Goal: Transaction & Acquisition: Purchase product/service

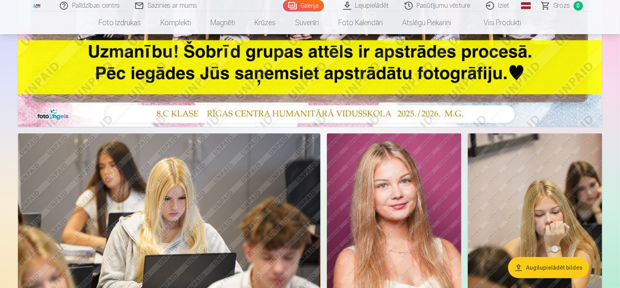
scroll to position [285, 0]
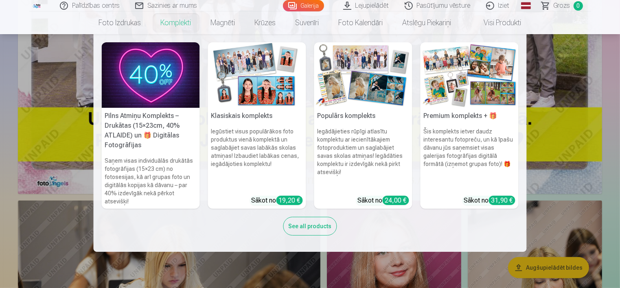
click at [178, 23] on link "Komplekti" at bounding box center [176, 22] width 50 height 23
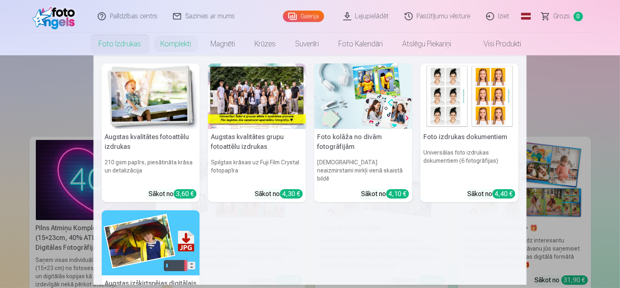
click at [124, 46] on link "Foto izdrukas" at bounding box center [120, 44] width 62 height 23
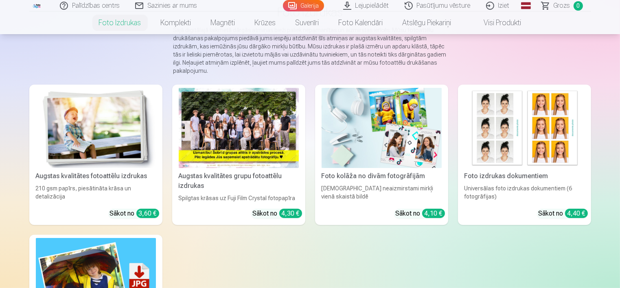
scroll to position [81, 0]
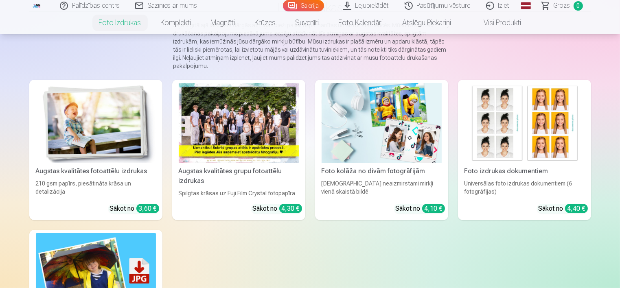
click at [271, 136] on div at bounding box center [239, 123] width 120 height 80
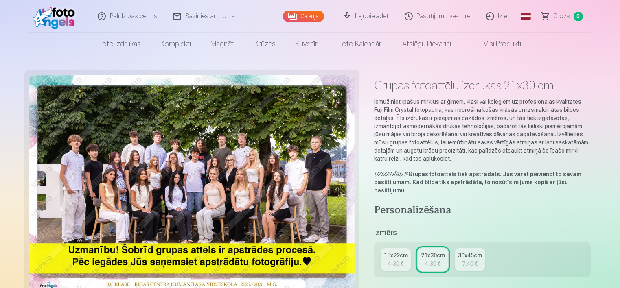
click at [390, 257] on div "15x22cm" at bounding box center [396, 256] width 24 height 8
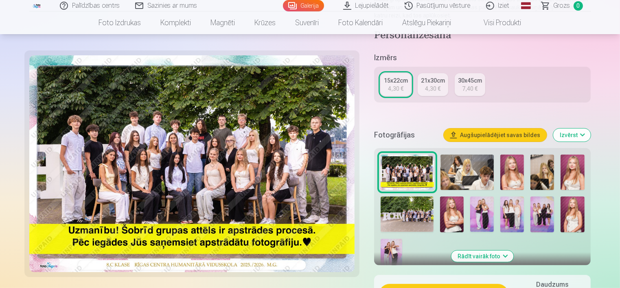
scroll to position [163, 0]
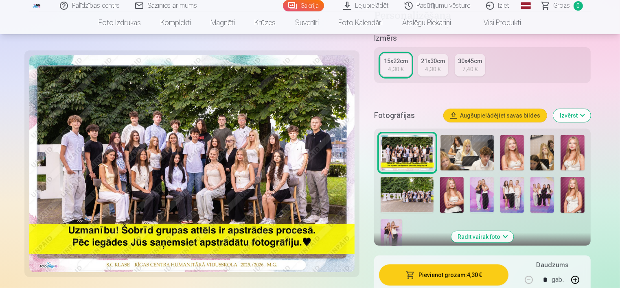
click at [413, 198] on img at bounding box center [407, 194] width 53 height 35
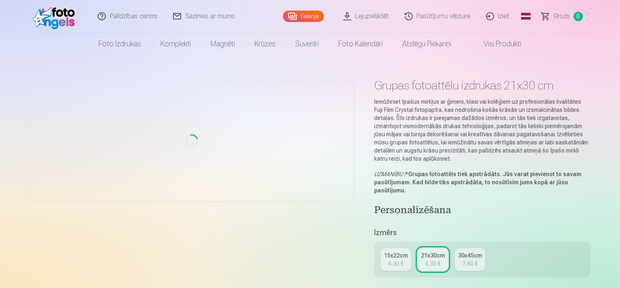
click at [399, 260] on div "4,30 €" at bounding box center [395, 264] width 15 height 8
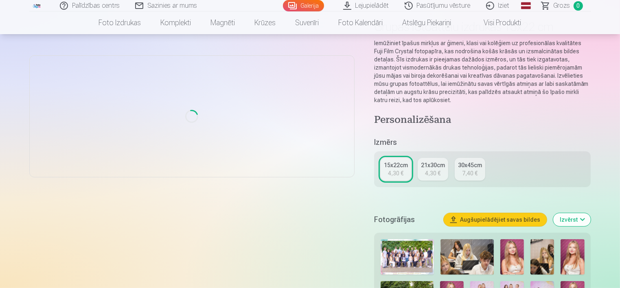
scroll to position [163, 0]
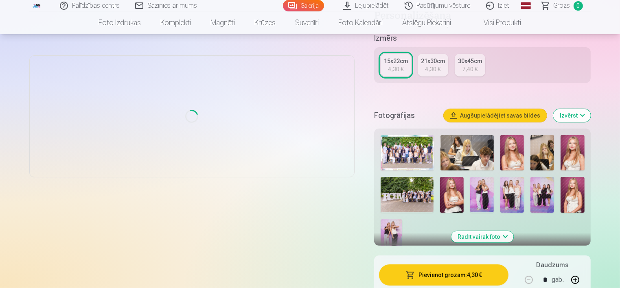
click at [497, 117] on button "Augšupielādējiet savas bildes" at bounding box center [495, 115] width 103 height 13
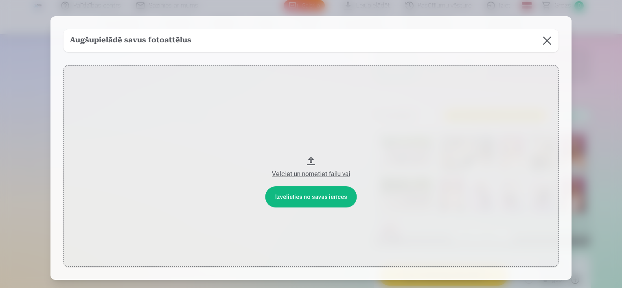
click at [548, 37] on button at bounding box center [547, 40] width 23 height 23
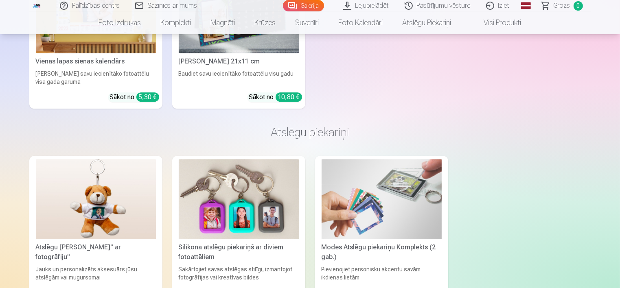
scroll to position [2770, 0]
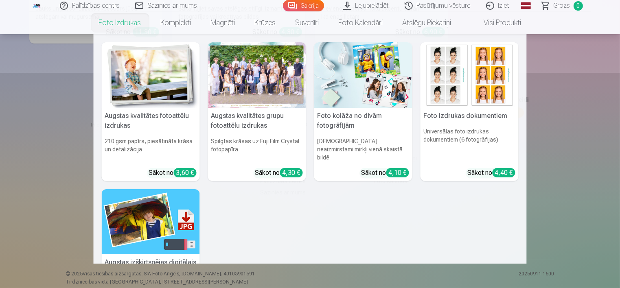
click at [241, 85] on div at bounding box center [257, 75] width 98 height 66
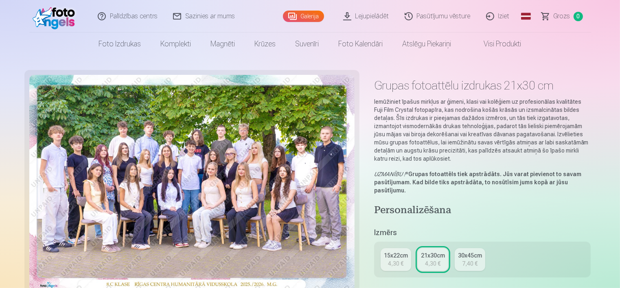
click at [401, 258] on div "15x22cm" at bounding box center [396, 256] width 24 height 8
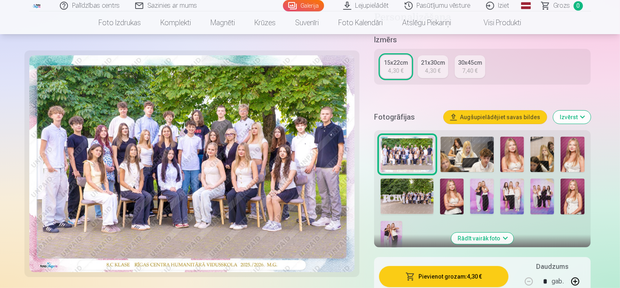
scroll to position [244, 0]
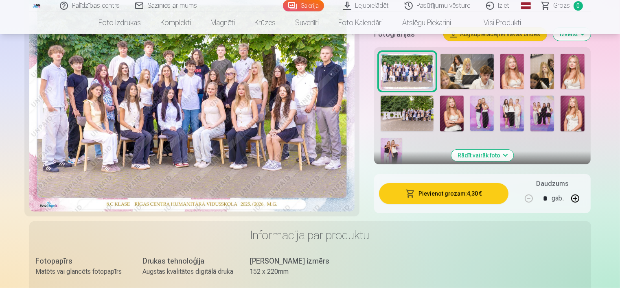
click at [443, 191] on button "Pievienot grozam : 4,30 €" at bounding box center [444, 193] width 130 height 21
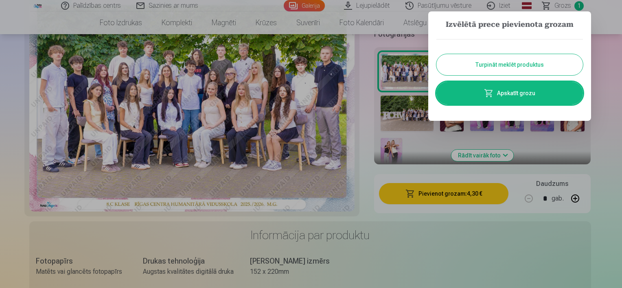
click at [414, 114] on div at bounding box center [311, 144] width 622 height 288
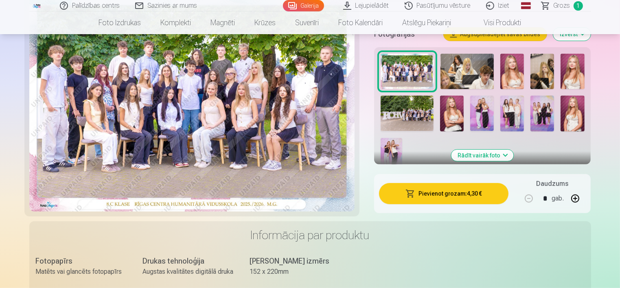
click at [414, 116] on img at bounding box center [407, 113] width 53 height 35
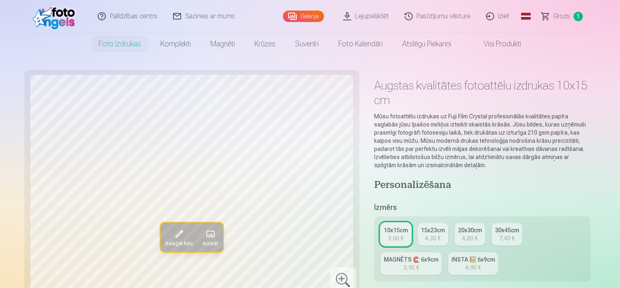
click at [433, 235] on div "4,30 €" at bounding box center [432, 239] width 15 height 8
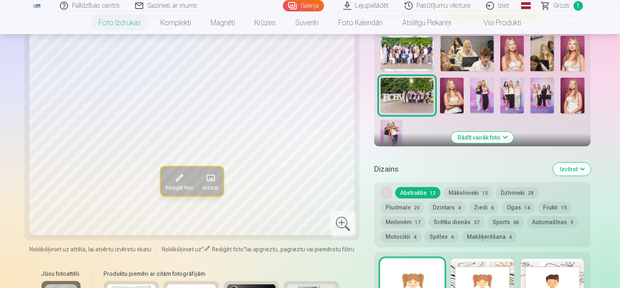
scroll to position [285, 0]
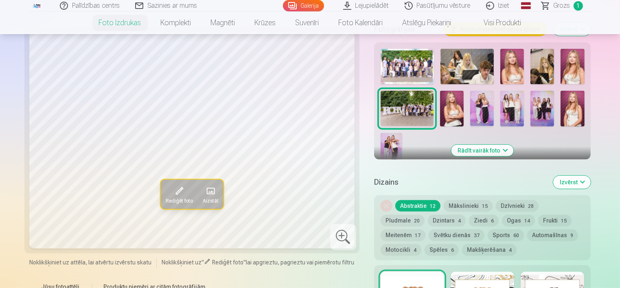
click at [469, 204] on button "Mākslinieki 15" at bounding box center [468, 205] width 49 height 11
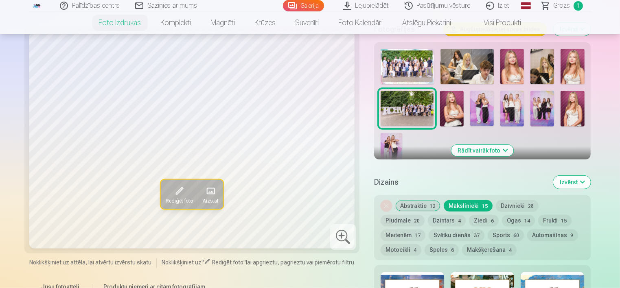
click at [420, 207] on button "Abstraktie 12" at bounding box center [417, 205] width 45 height 11
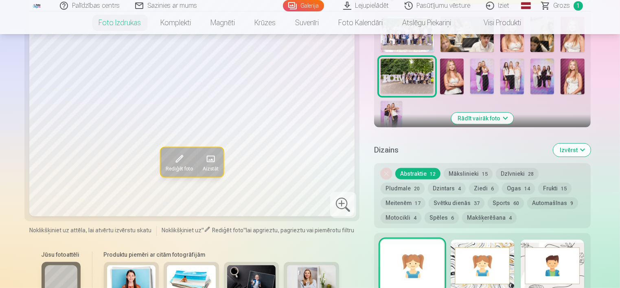
scroll to position [366, 0]
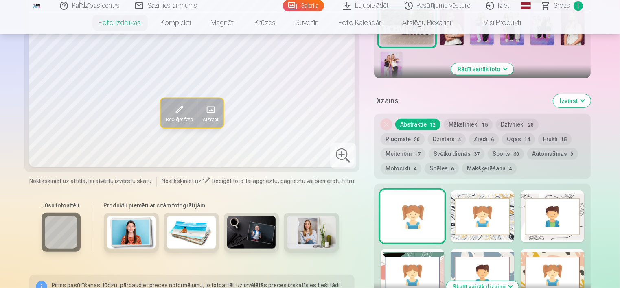
click at [568, 101] on button "Izvērst" at bounding box center [571, 100] width 37 height 13
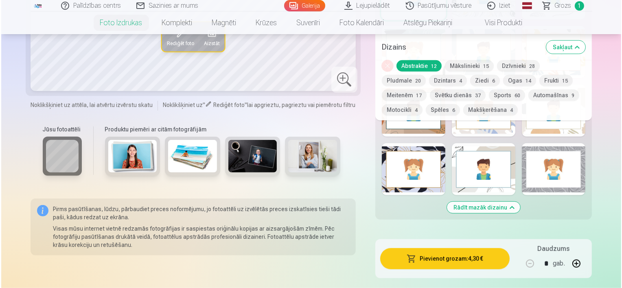
scroll to position [611, 0]
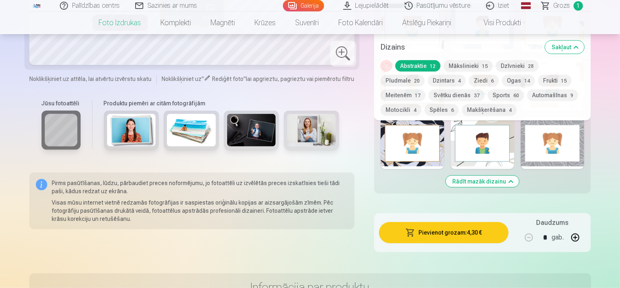
click at [444, 234] on button "Pievienot grozam : 4,30 €" at bounding box center [444, 232] width 130 height 21
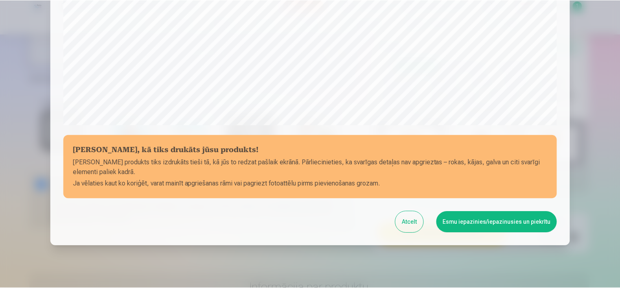
scroll to position [298, 0]
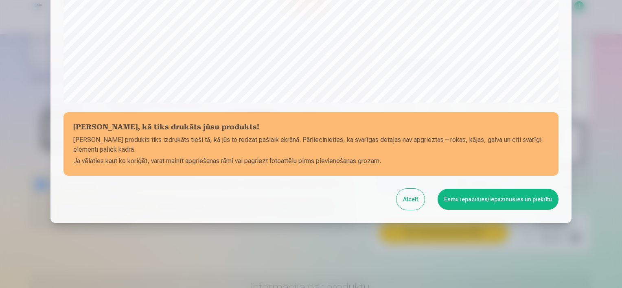
click at [489, 202] on button "Esmu iepazinies/iepazinusies un piekrītu" at bounding box center [498, 199] width 121 height 21
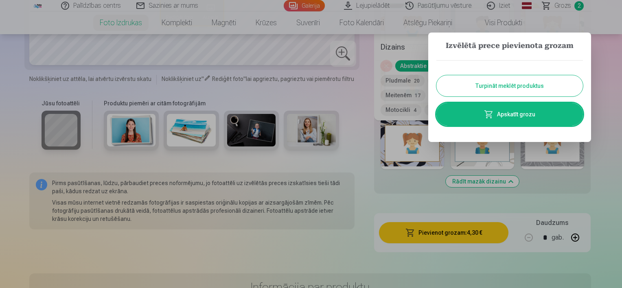
click at [599, 99] on div at bounding box center [311, 144] width 622 height 288
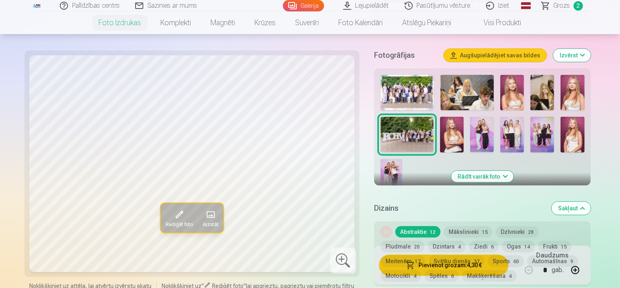
scroll to position [244, 0]
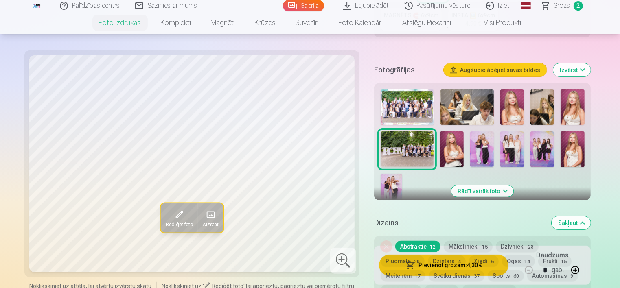
click at [576, 106] on img at bounding box center [573, 107] width 24 height 35
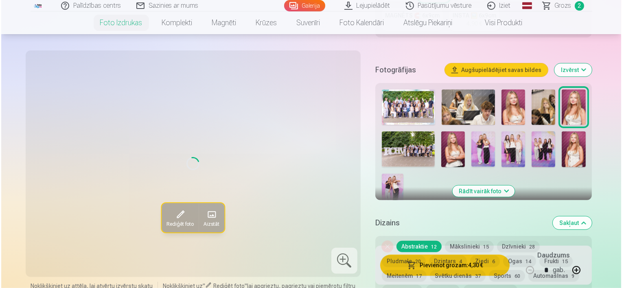
scroll to position [0, 0]
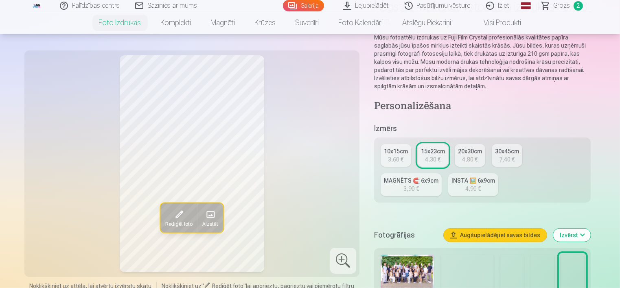
scroll to position [163, 0]
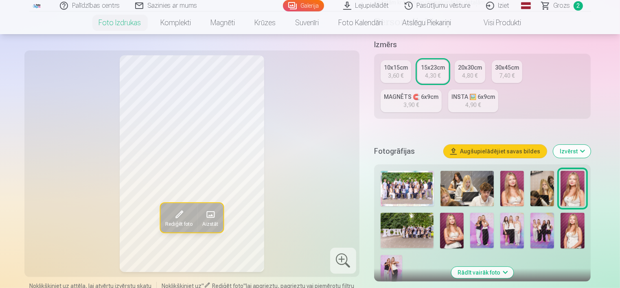
click at [571, 234] on img at bounding box center [573, 230] width 24 height 35
click at [453, 234] on img at bounding box center [452, 230] width 24 height 35
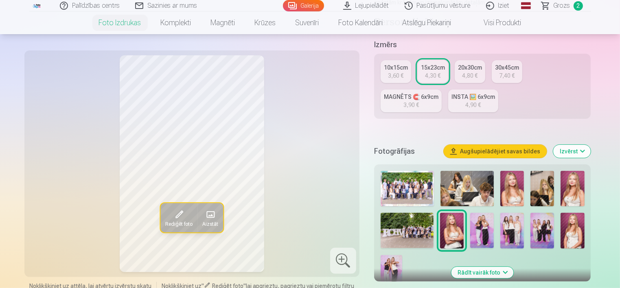
click at [578, 186] on img at bounding box center [573, 188] width 24 height 35
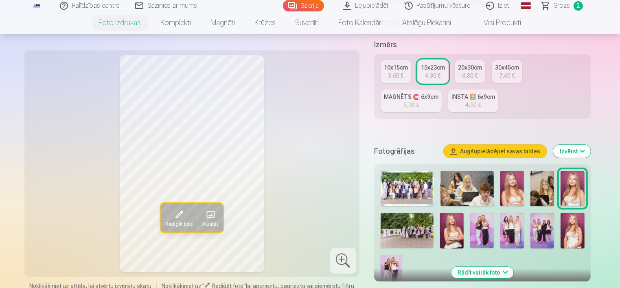
click at [517, 192] on img at bounding box center [512, 188] width 24 height 35
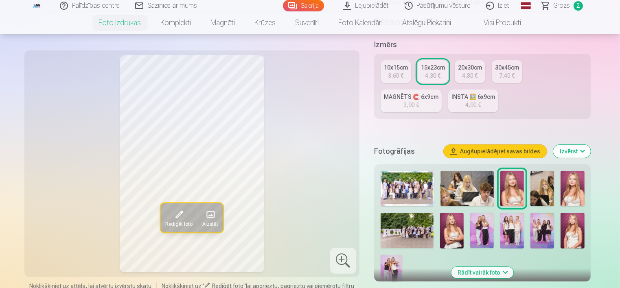
click at [456, 231] on img at bounding box center [452, 230] width 24 height 35
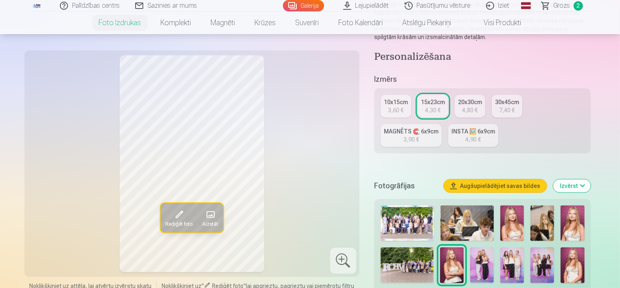
scroll to position [122, 0]
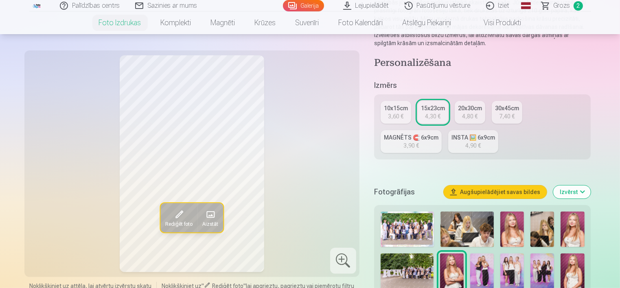
click at [397, 112] on div "3,60 €" at bounding box center [395, 116] width 15 height 8
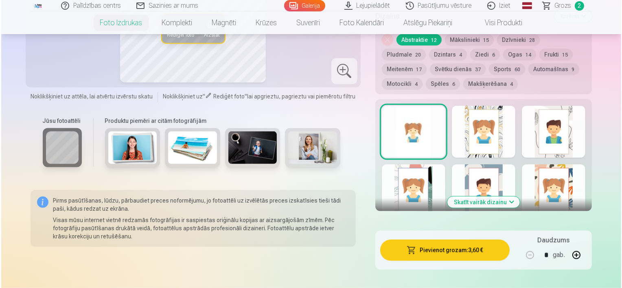
scroll to position [570, 0]
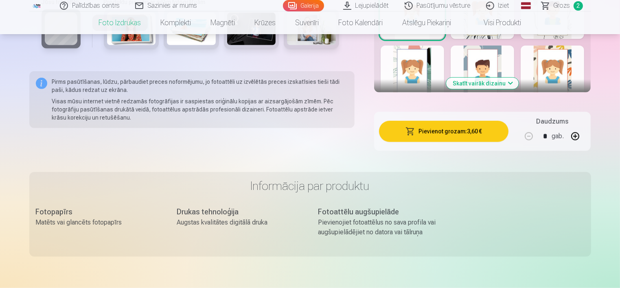
click at [448, 136] on button "Pievienot grozam : 3,60 €" at bounding box center [444, 131] width 130 height 21
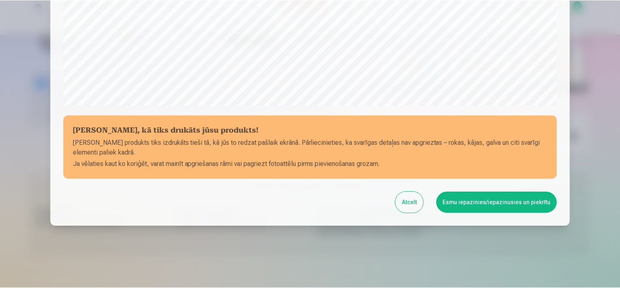
scroll to position [298, 0]
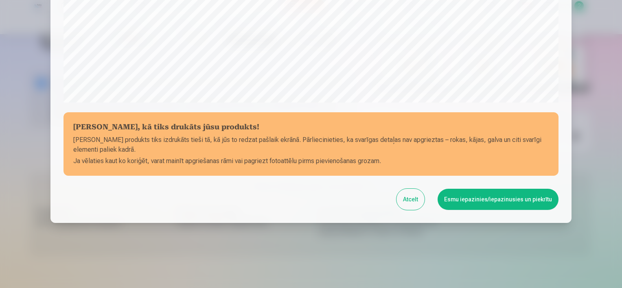
click at [495, 200] on button "Esmu iepazinies/iepazinusies un piekrītu" at bounding box center [498, 199] width 121 height 21
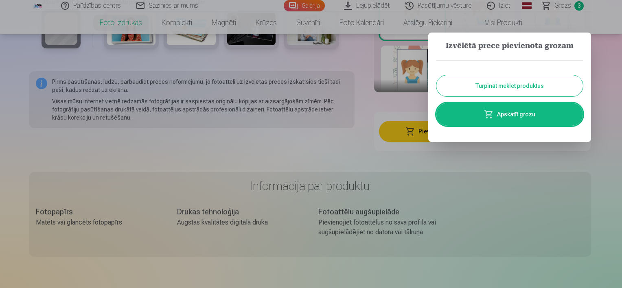
click at [577, 193] on div at bounding box center [311, 144] width 622 height 288
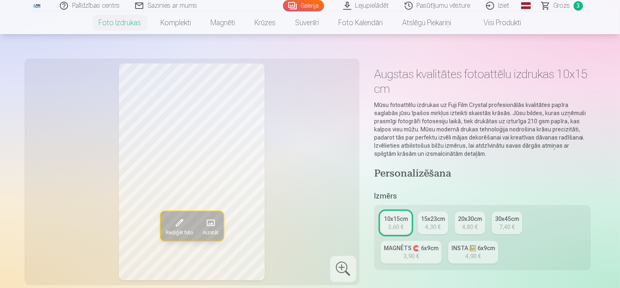
scroll to position [0, 0]
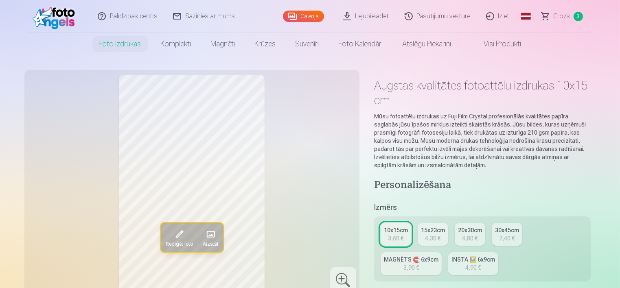
click at [374, 18] on link "Lejupielādēt" at bounding box center [366, 16] width 61 height 33
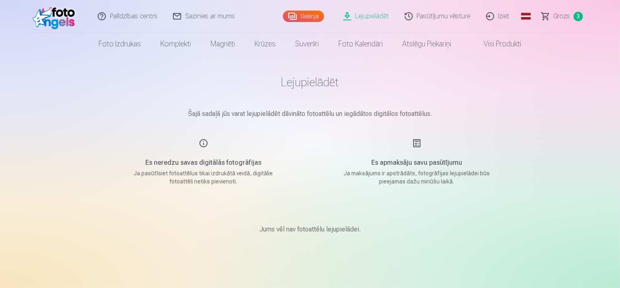
click at [568, 16] on span "Grozs" at bounding box center [562, 16] width 17 height 10
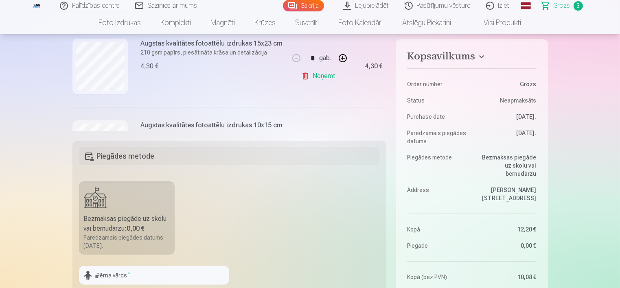
scroll to position [202, 0]
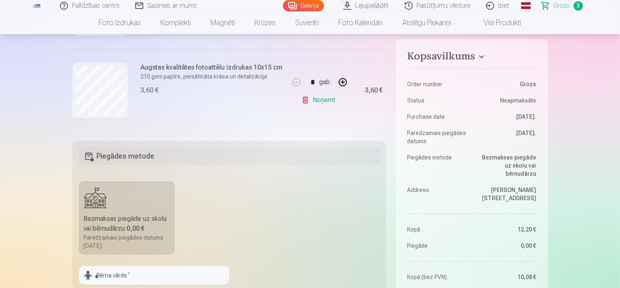
click at [318, 97] on link "Noņemt" at bounding box center [319, 100] width 37 height 16
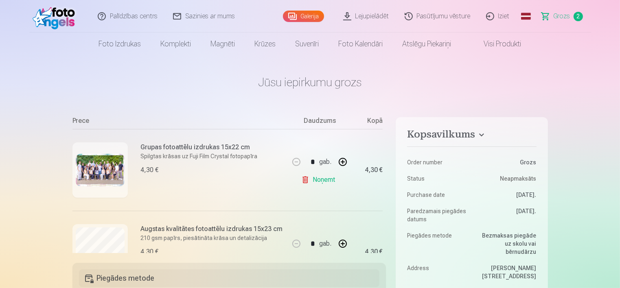
scroll to position [0, 0]
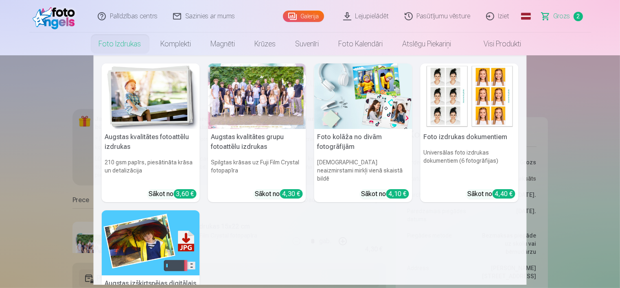
click at [121, 47] on link "Foto izdrukas" at bounding box center [120, 44] width 62 height 23
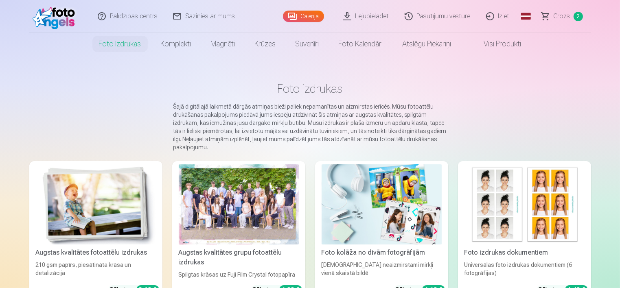
click at [278, 220] on div at bounding box center [239, 205] width 120 height 80
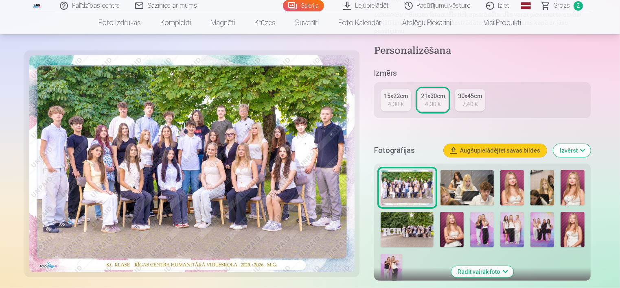
scroll to position [163, 0]
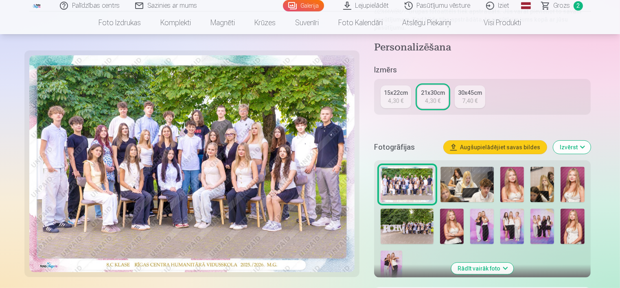
click at [450, 227] on img at bounding box center [452, 226] width 24 height 35
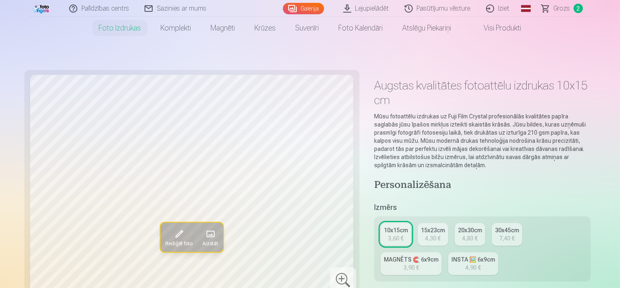
scroll to position [204, 0]
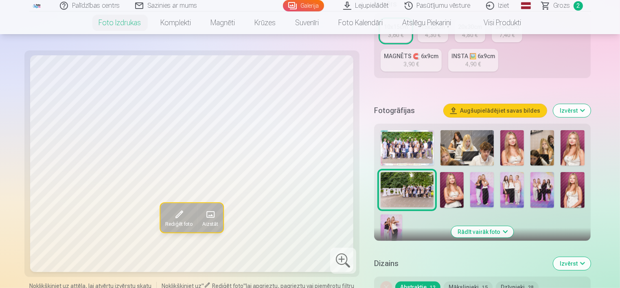
click at [446, 189] on img at bounding box center [452, 189] width 24 height 35
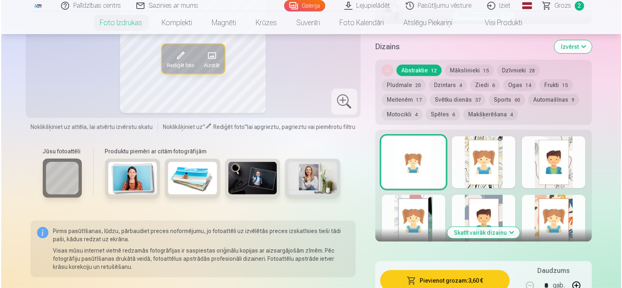
scroll to position [529, 0]
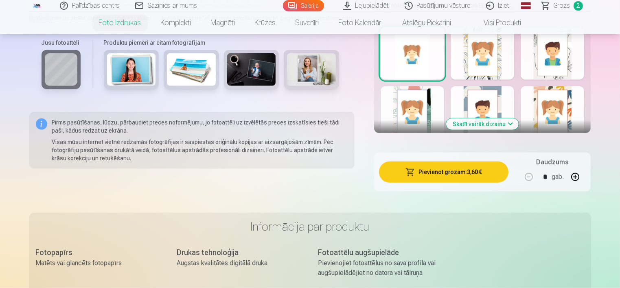
click at [461, 178] on button "Pievienot grozam : 3,60 €" at bounding box center [444, 172] width 130 height 21
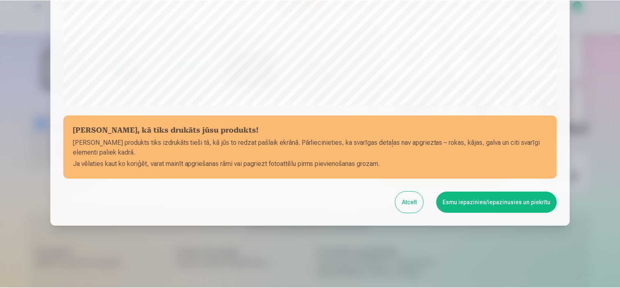
scroll to position [298, 0]
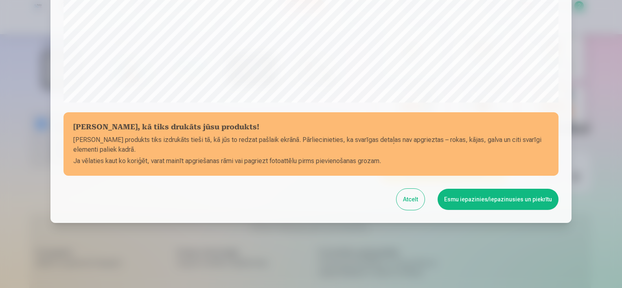
click at [485, 200] on button "Esmu iepazinies/iepazinusies un piekrītu" at bounding box center [498, 199] width 121 height 21
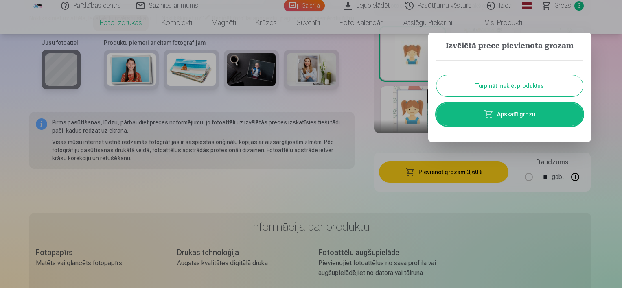
click at [393, 140] on div at bounding box center [311, 144] width 622 height 288
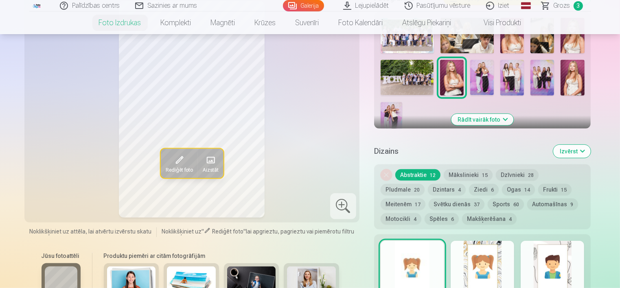
scroll to position [244, 0]
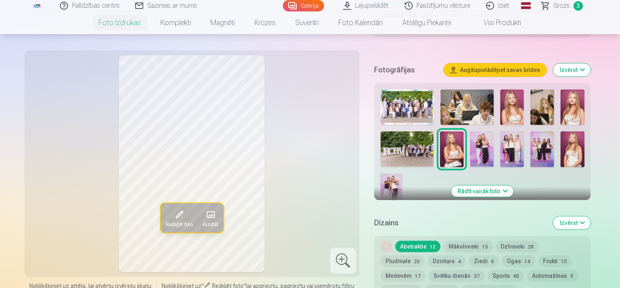
click at [518, 111] on img at bounding box center [512, 107] width 24 height 35
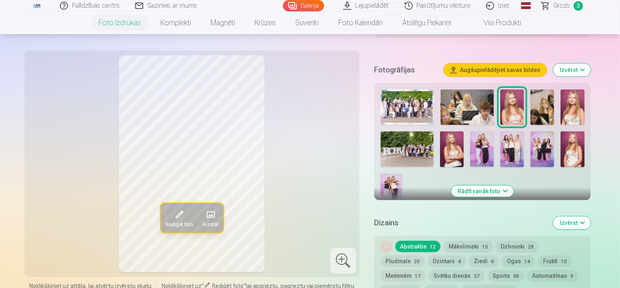
click at [454, 151] on img at bounding box center [452, 149] width 24 height 35
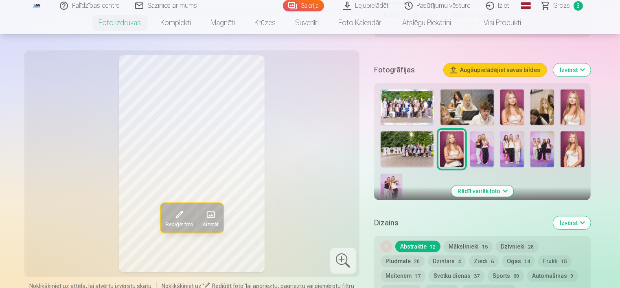
click at [574, 112] on img at bounding box center [573, 107] width 24 height 35
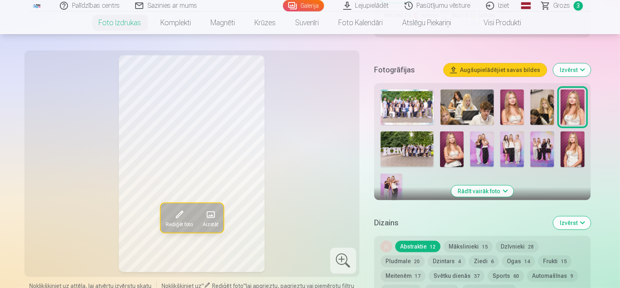
click at [573, 149] on img at bounding box center [573, 149] width 24 height 35
click at [574, 110] on img at bounding box center [573, 107] width 24 height 35
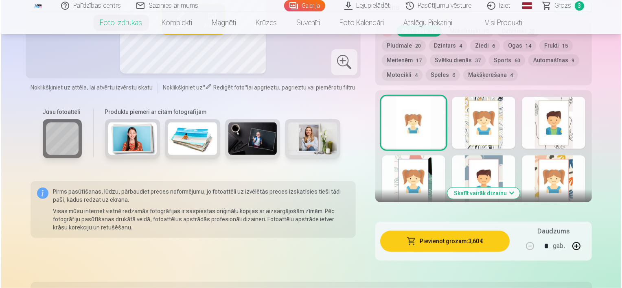
scroll to position [570, 0]
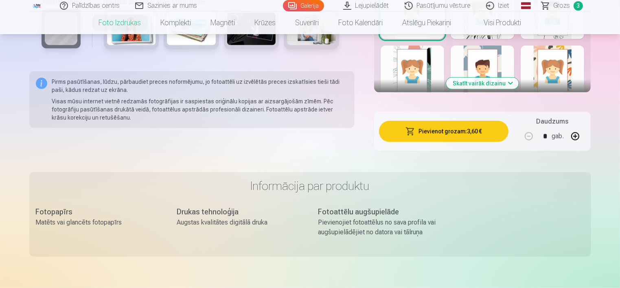
click at [434, 134] on button "Pievienot grozam : 3,60 €" at bounding box center [444, 131] width 130 height 21
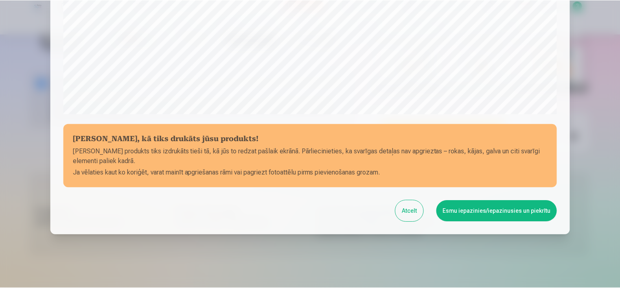
scroll to position [298, 0]
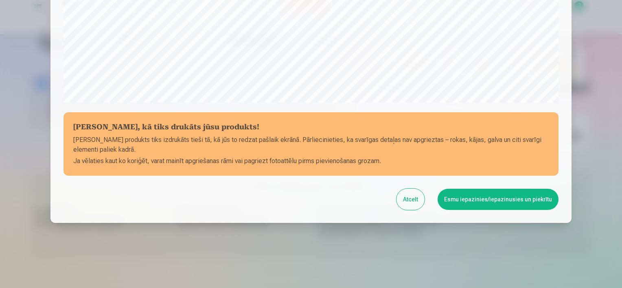
click at [494, 195] on button "Esmu iepazinies/iepazinusies un piekrītu" at bounding box center [498, 199] width 121 height 21
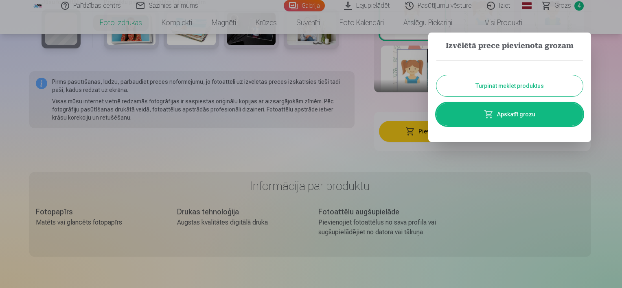
click at [380, 164] on div at bounding box center [311, 144] width 622 height 288
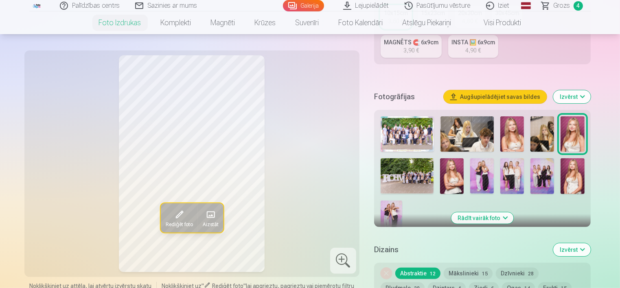
scroll to position [204, 0]
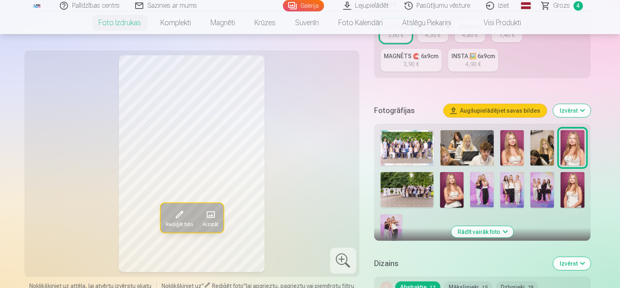
click at [564, 7] on span "Grozs" at bounding box center [562, 6] width 17 height 10
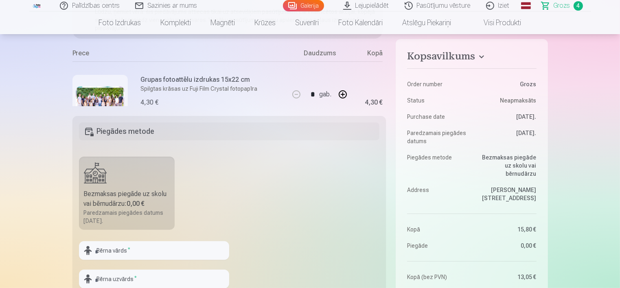
scroll to position [41, 0]
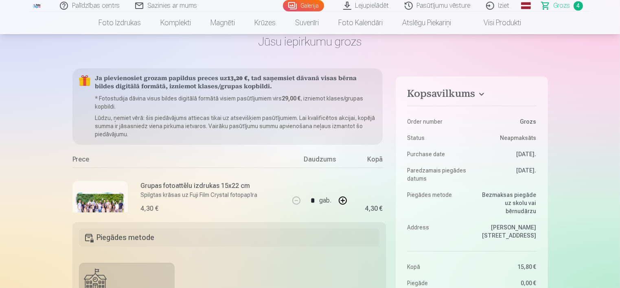
click at [562, 9] on span "Grozs" at bounding box center [562, 6] width 17 height 10
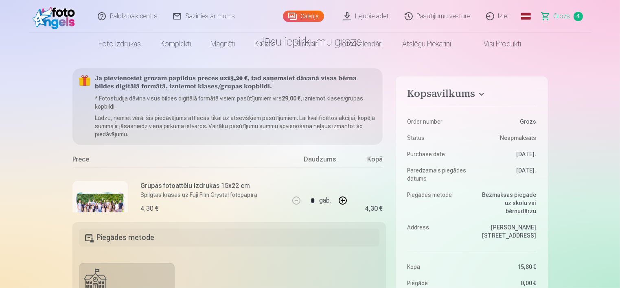
scroll to position [0, 0]
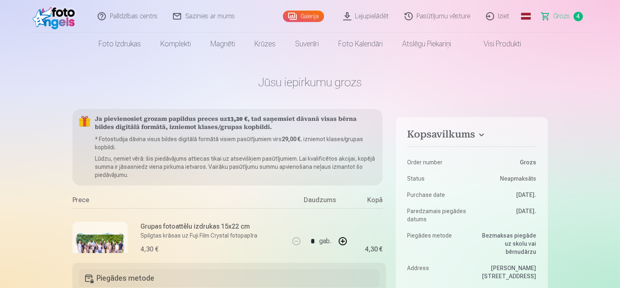
click at [570, 20] on span "Grozs" at bounding box center [562, 16] width 17 height 10
click at [560, 15] on span "Grozs" at bounding box center [562, 16] width 17 height 10
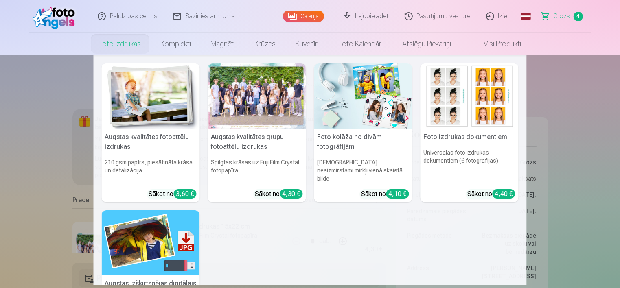
click at [112, 42] on link "Foto izdrukas" at bounding box center [120, 44] width 62 height 23
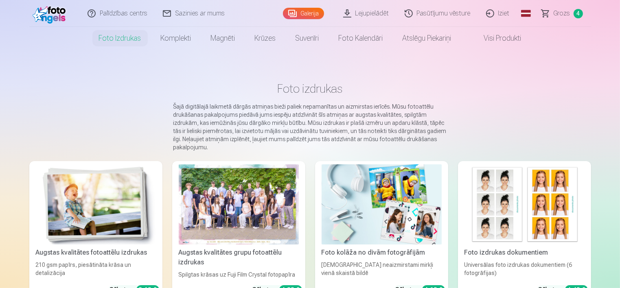
scroll to position [81, 0]
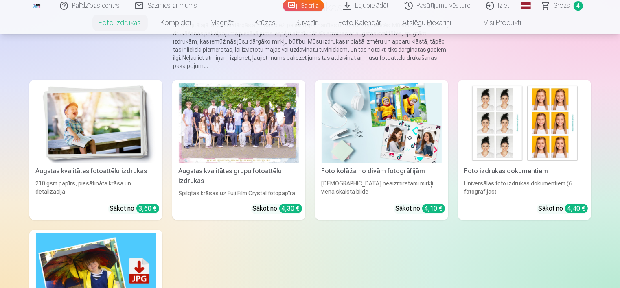
click at [85, 128] on img at bounding box center [96, 123] width 120 height 80
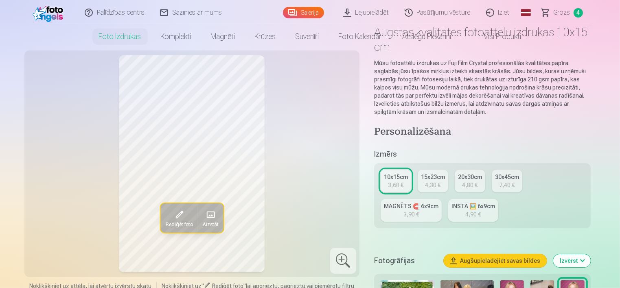
scroll to position [163, 0]
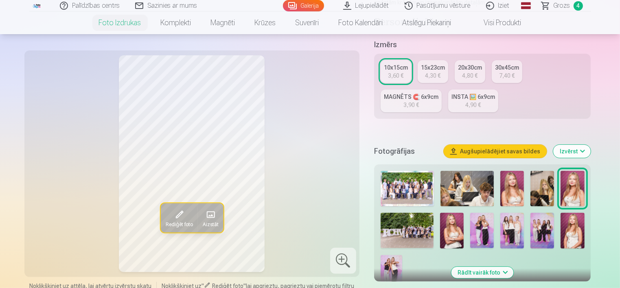
click at [478, 227] on img at bounding box center [482, 230] width 24 height 35
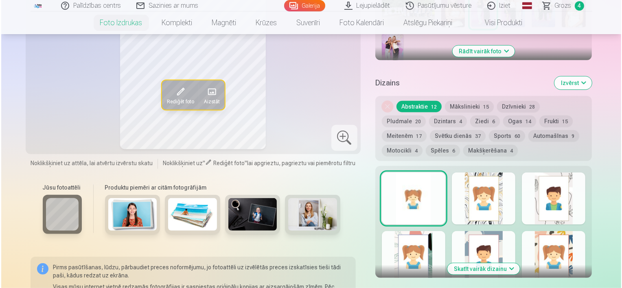
scroll to position [448, 0]
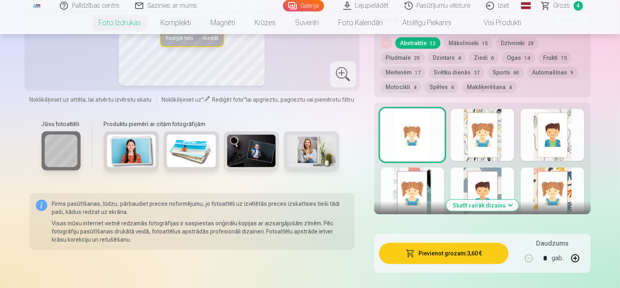
click at [467, 257] on button "Pievienot grozam : 3,60 €" at bounding box center [444, 253] width 130 height 21
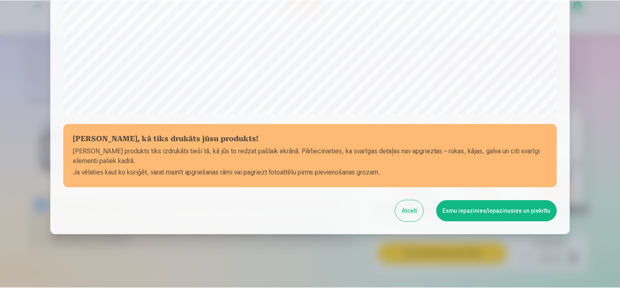
scroll to position [298, 0]
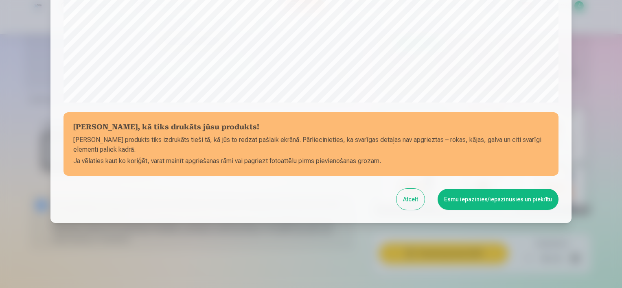
click at [503, 197] on button "Esmu iepazinies/iepazinusies un piekrītu" at bounding box center [498, 199] width 121 height 21
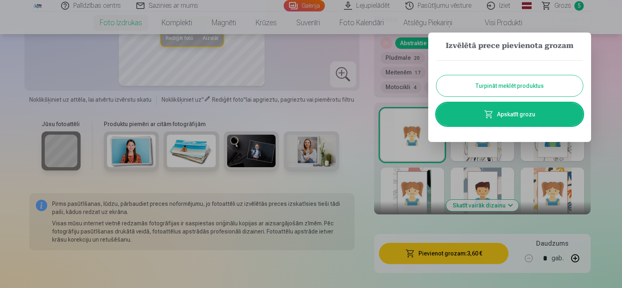
click at [619, 97] on div at bounding box center [311, 144] width 622 height 288
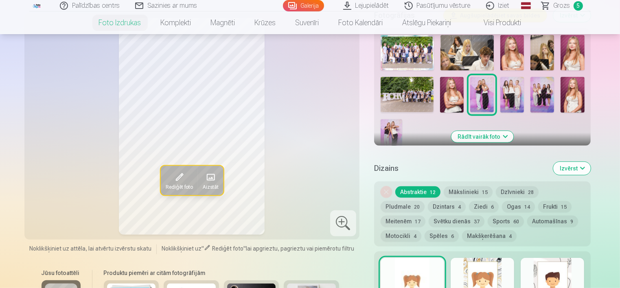
scroll to position [285, 0]
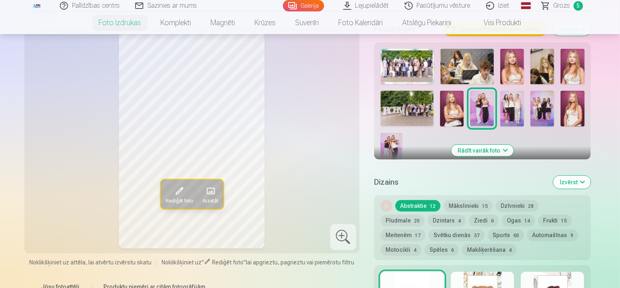
click at [395, 145] on img at bounding box center [392, 149] width 22 height 33
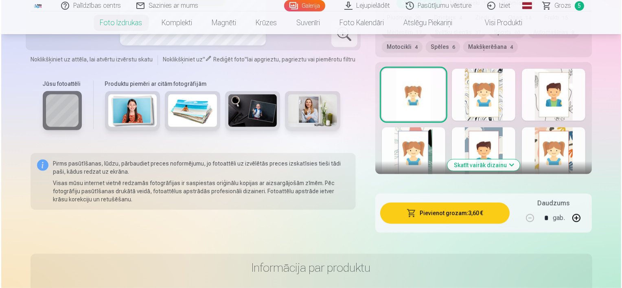
scroll to position [489, 0]
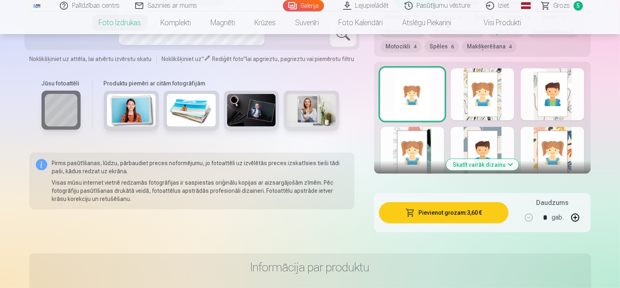
click at [458, 209] on button "Pievienot grozam : 3,60 €" at bounding box center [444, 212] width 130 height 21
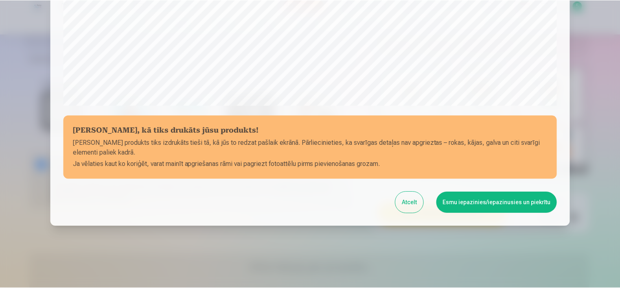
scroll to position [298, 0]
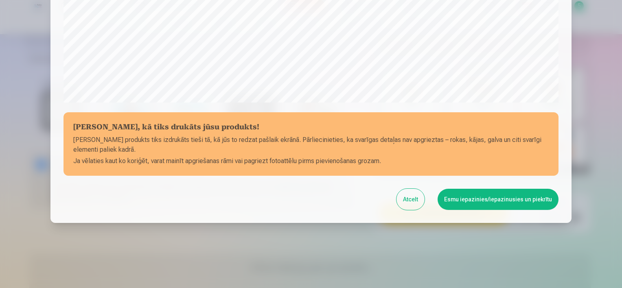
click at [481, 199] on button "Esmu iepazinies/iepazinusies un piekrītu" at bounding box center [498, 199] width 121 height 21
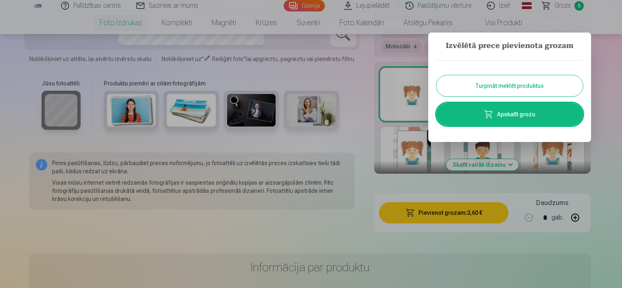
click at [617, 143] on div at bounding box center [311, 144] width 622 height 288
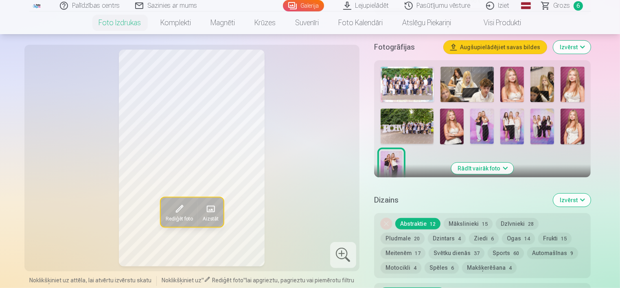
scroll to position [244, 0]
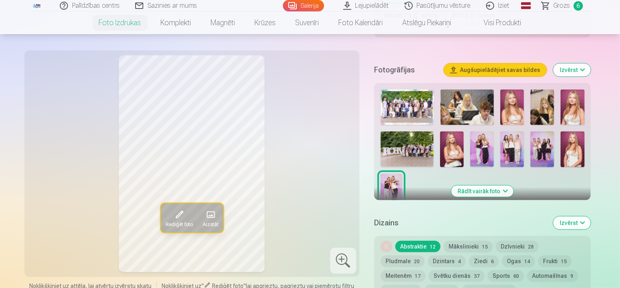
click at [518, 152] on img at bounding box center [512, 149] width 24 height 35
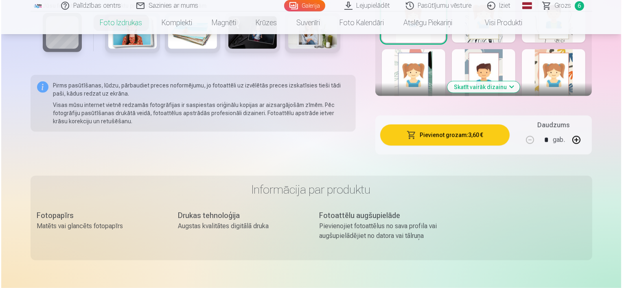
scroll to position [570, 0]
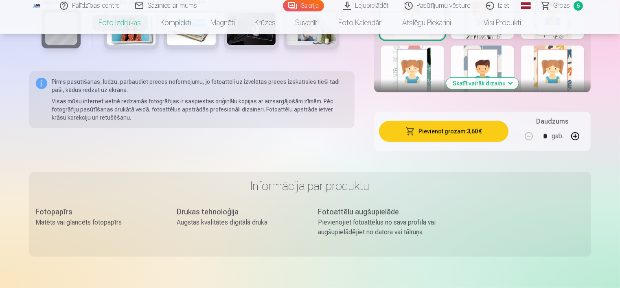
click at [461, 137] on button "Pievienot grozam : 3,60 €" at bounding box center [444, 131] width 130 height 21
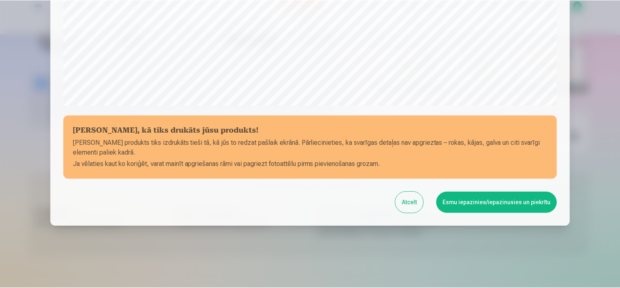
scroll to position [298, 0]
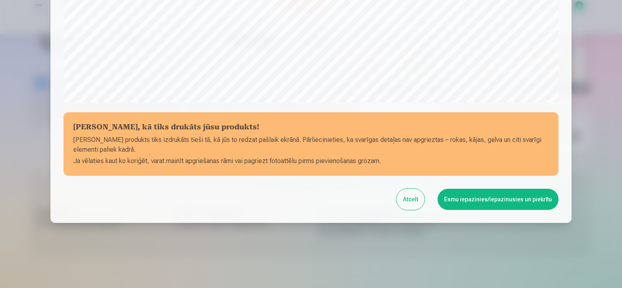
click at [524, 197] on button "Esmu iepazinies/iepazinusies un piekrītu" at bounding box center [498, 199] width 121 height 21
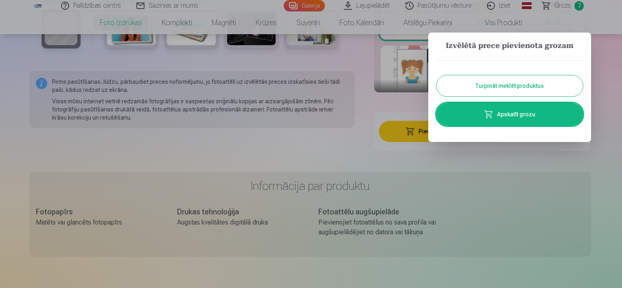
click at [605, 174] on div at bounding box center [311, 144] width 622 height 288
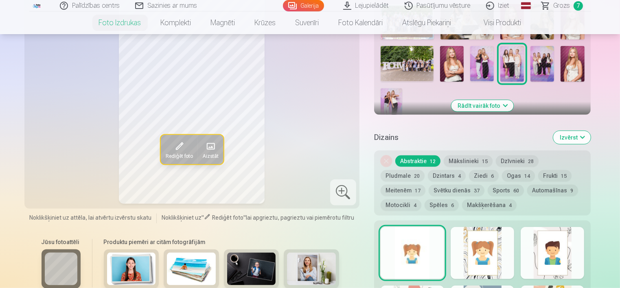
scroll to position [326, 0]
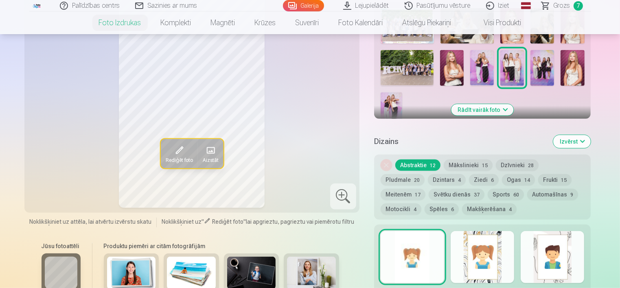
click at [550, 67] on img at bounding box center [543, 67] width 24 height 35
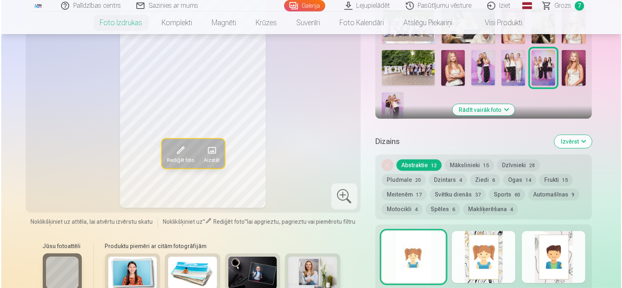
scroll to position [489, 0]
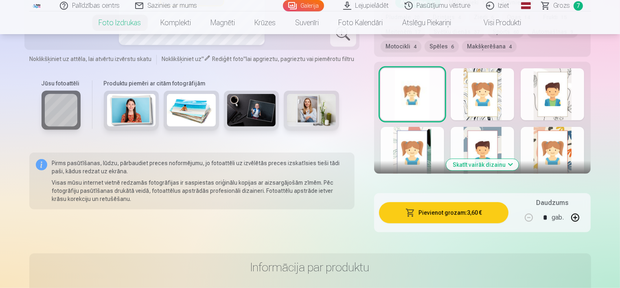
click at [454, 216] on button "Pievienot grozam : 3,60 €" at bounding box center [444, 212] width 130 height 21
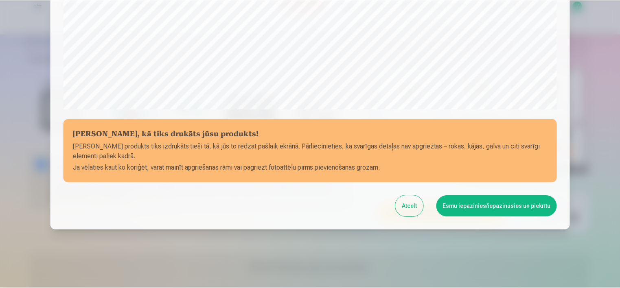
scroll to position [298, 0]
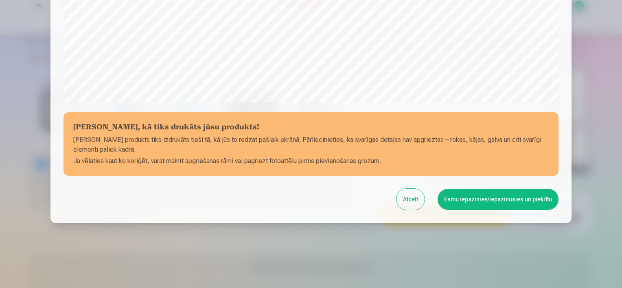
click at [476, 201] on button "Esmu iepazinies/iepazinusies un piekrītu" at bounding box center [498, 199] width 121 height 21
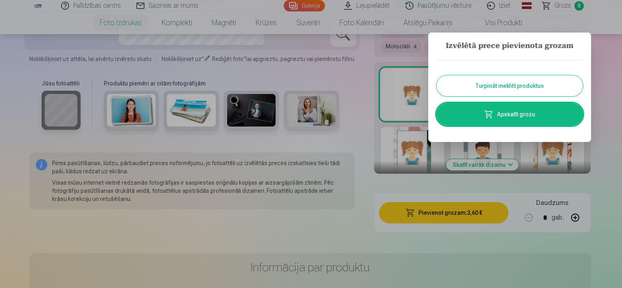
click at [606, 167] on div at bounding box center [311, 144] width 622 height 288
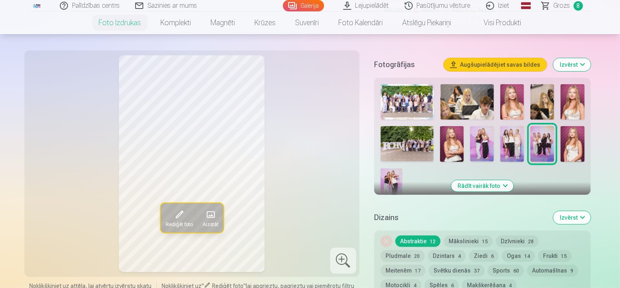
scroll to position [244, 0]
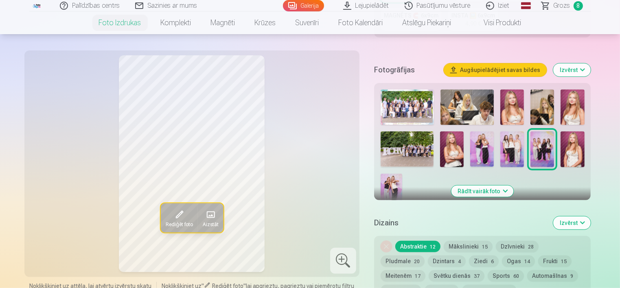
click at [510, 111] on img at bounding box center [512, 107] width 24 height 35
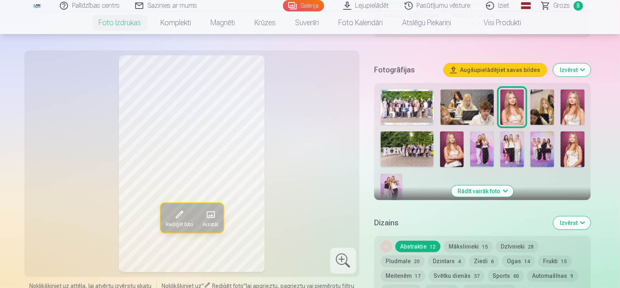
click at [453, 148] on img at bounding box center [452, 149] width 24 height 35
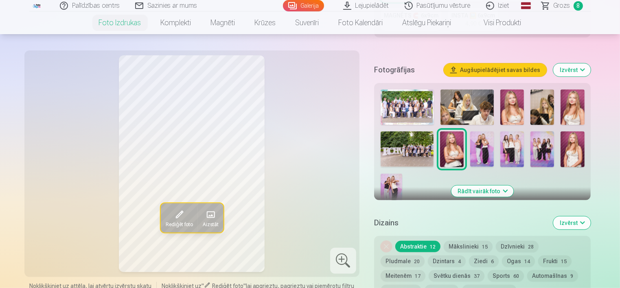
click at [577, 153] on img at bounding box center [573, 149] width 24 height 35
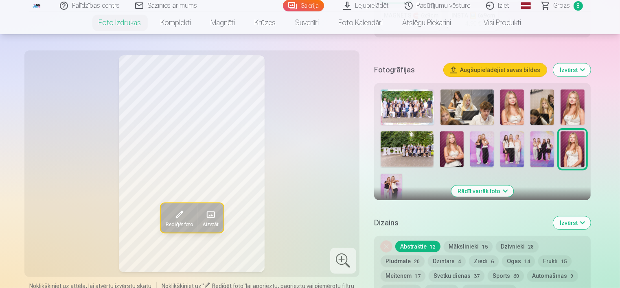
click at [568, 8] on span "Grozs" at bounding box center [562, 6] width 17 height 10
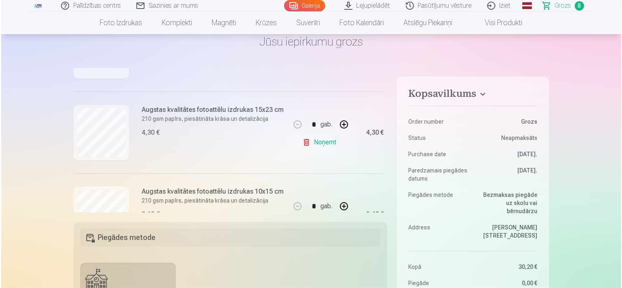
scroll to position [114, 0]
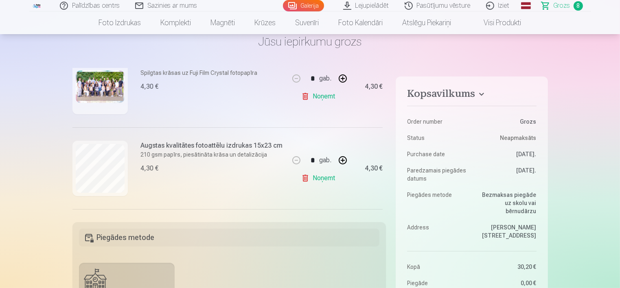
click at [102, 90] on img at bounding box center [100, 86] width 49 height 33
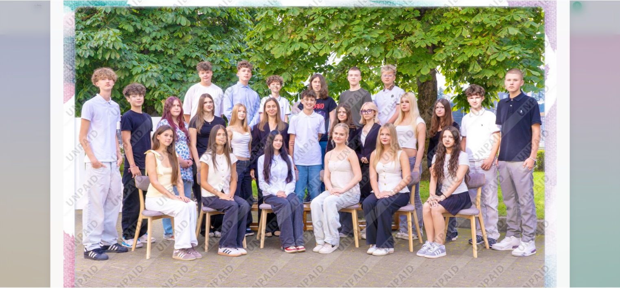
scroll to position [0, 0]
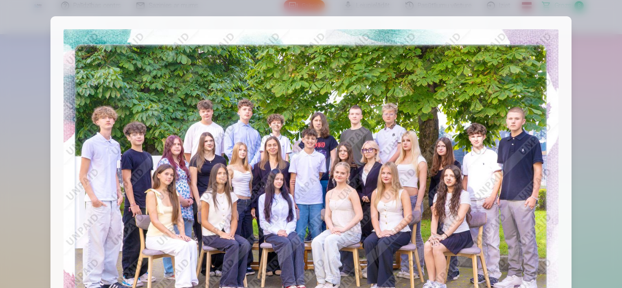
click at [590, 81] on div at bounding box center [311, 144] width 622 height 288
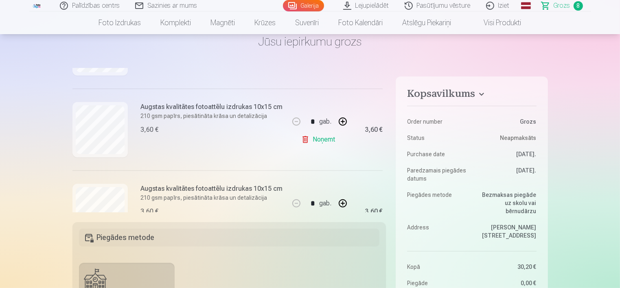
scroll to position [603, 0]
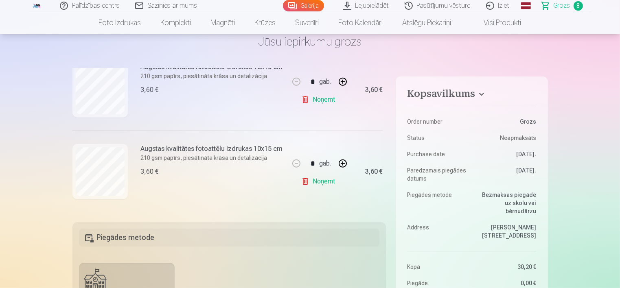
click at [374, 8] on link "Lejupielādēt" at bounding box center [366, 5] width 61 height 11
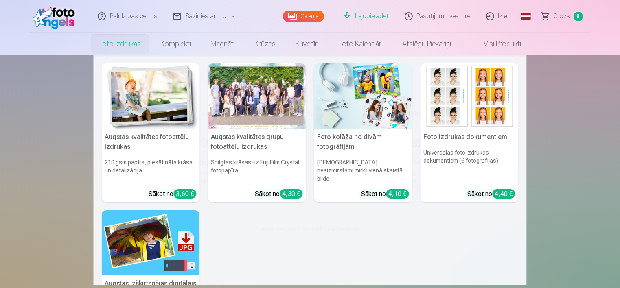
click at [126, 46] on link "Foto izdrukas" at bounding box center [120, 44] width 62 height 23
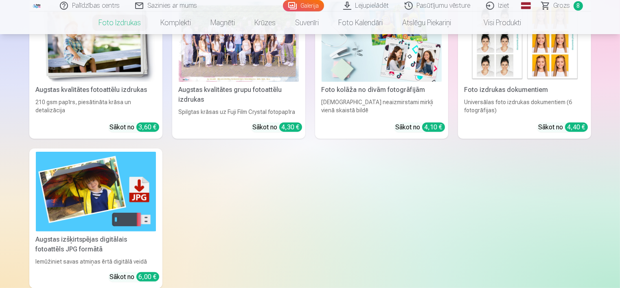
scroll to position [204, 0]
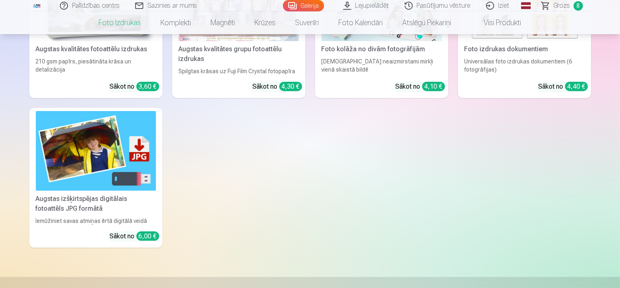
click at [96, 204] on div "Augstas izšķirtspējas digitālais fotoattēls JPG formātā" at bounding box center [96, 204] width 127 height 20
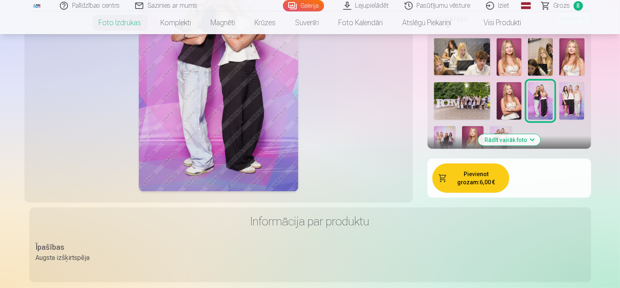
scroll to position [244, 0]
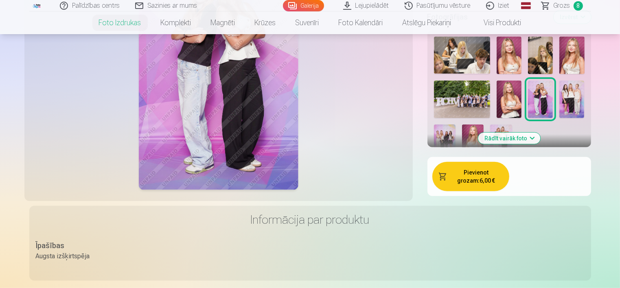
click at [533, 133] on button "Rādīt vairāk foto" at bounding box center [509, 138] width 62 height 11
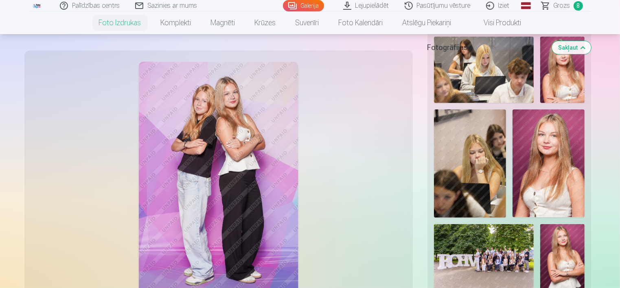
click at [562, 3] on span "Grozs" at bounding box center [562, 6] width 17 height 10
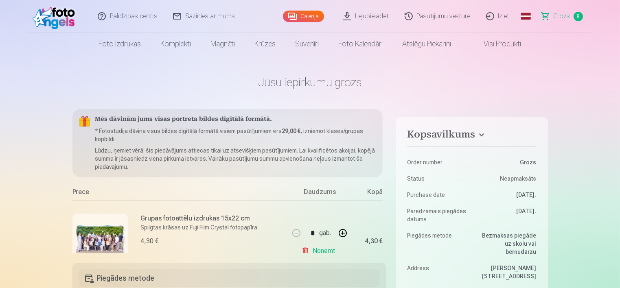
click at [564, 19] on span "Grozs" at bounding box center [562, 16] width 17 height 10
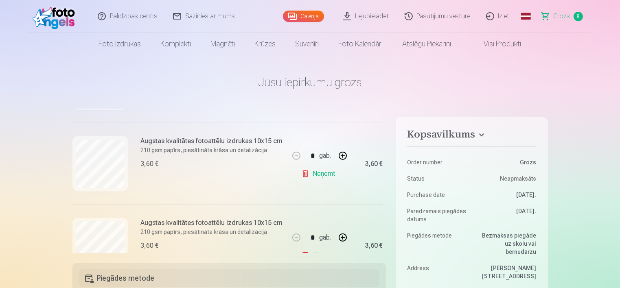
scroll to position [489, 0]
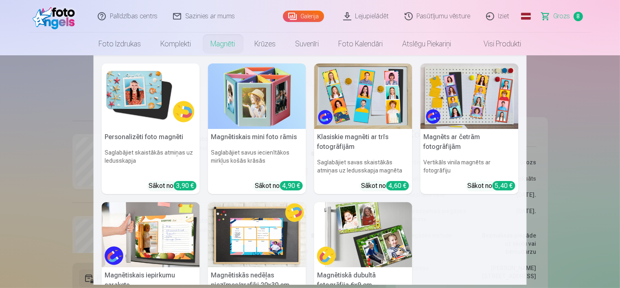
click at [134, 109] on img at bounding box center [151, 97] width 98 height 66
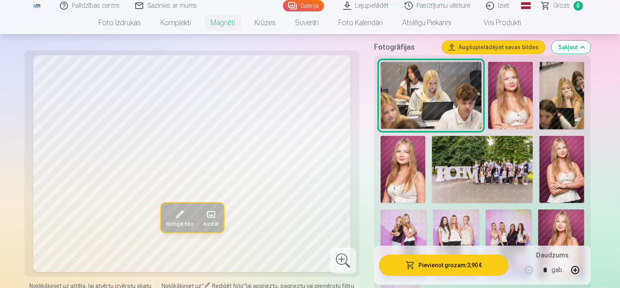
scroll to position [244, 0]
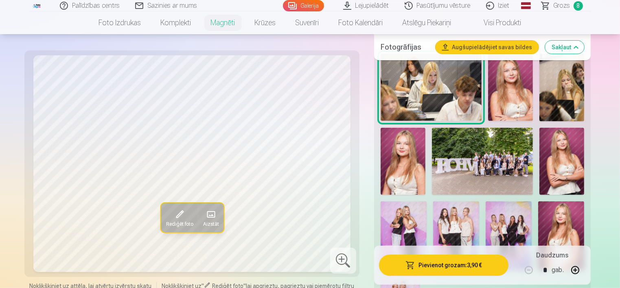
click at [555, 151] on img at bounding box center [562, 162] width 45 height 68
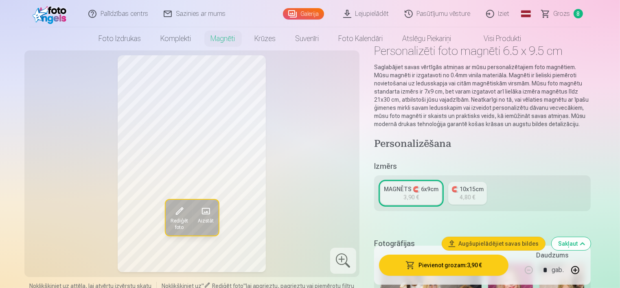
scroll to position [0, 0]
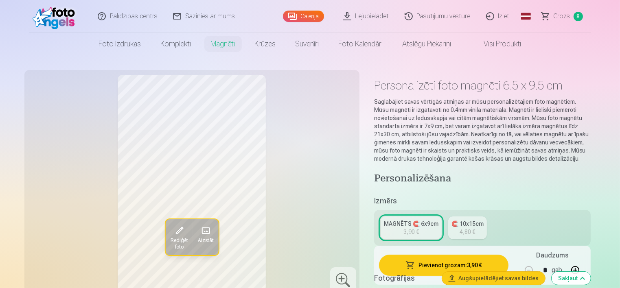
click at [561, 11] on span "Grozs" at bounding box center [562, 16] width 17 height 10
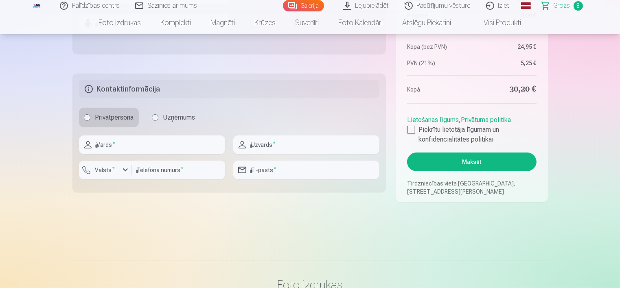
scroll to position [407, 0]
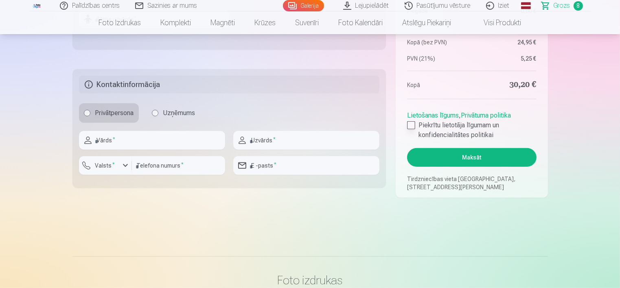
click at [411, 127] on div at bounding box center [411, 125] width 8 height 8
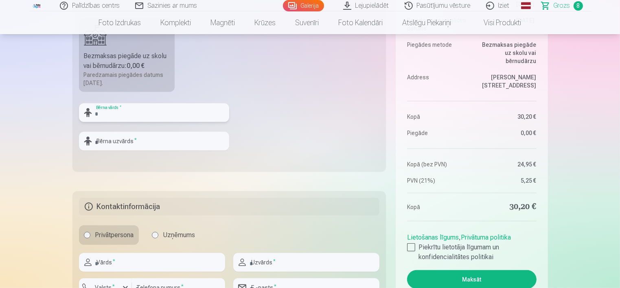
click at [161, 110] on input "text" at bounding box center [154, 112] width 150 height 19
type input "*********"
click at [137, 143] on input "text" at bounding box center [154, 141] width 150 height 19
type input "*"
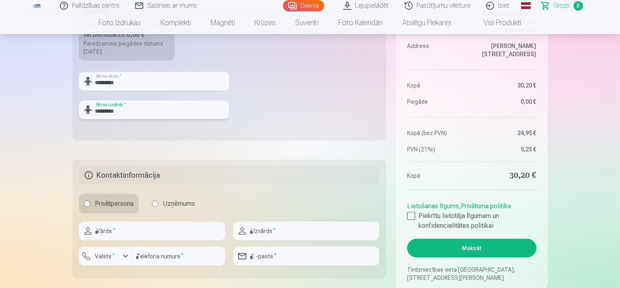
scroll to position [326, 0]
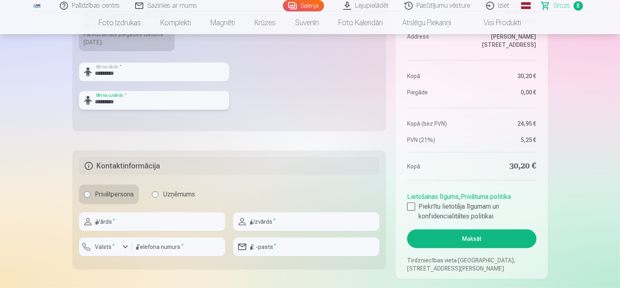
type input "*********"
click at [139, 221] on input "text" at bounding box center [152, 222] width 146 height 19
type input "*****"
click at [349, 226] on input "text" at bounding box center [306, 222] width 146 height 19
type input "****"
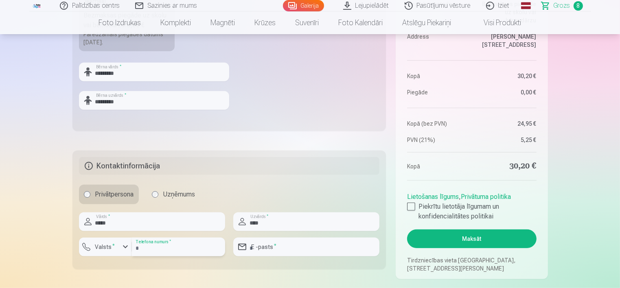
click at [165, 248] on input "number" at bounding box center [178, 247] width 93 height 19
type input "********"
click at [298, 243] on input "email" at bounding box center [306, 247] width 146 height 19
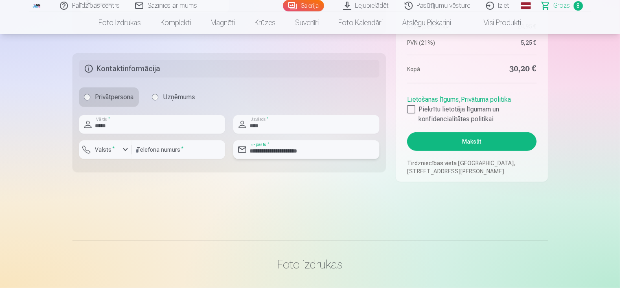
scroll to position [448, 0]
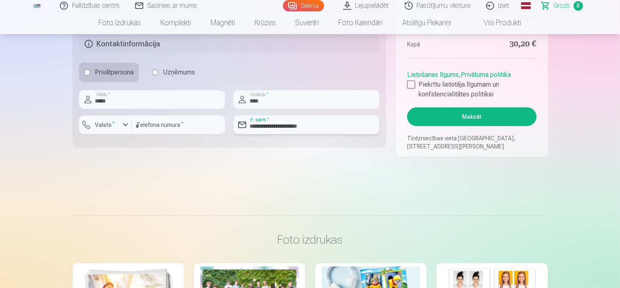
type input "**********"
click at [474, 120] on button "Maksāt" at bounding box center [471, 116] width 129 height 19
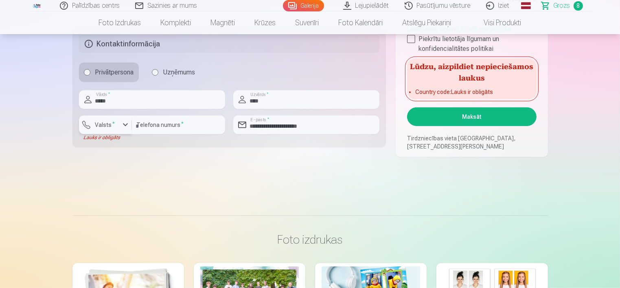
click at [121, 125] on div "button" at bounding box center [126, 125] width 10 height 10
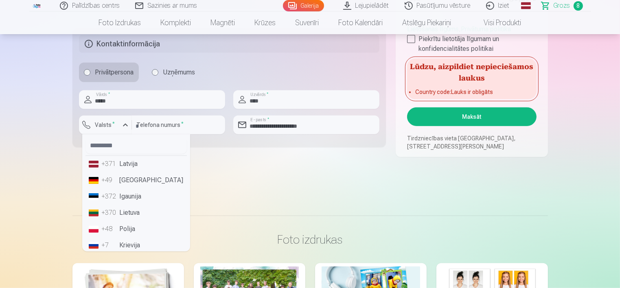
click at [124, 168] on li "+371 Latvija" at bounding box center [136, 164] width 101 height 16
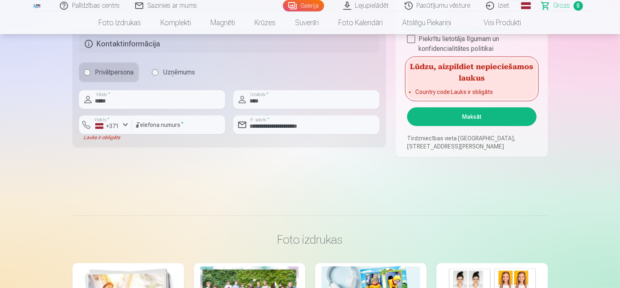
click at [443, 118] on button "Maksāt" at bounding box center [471, 116] width 129 height 19
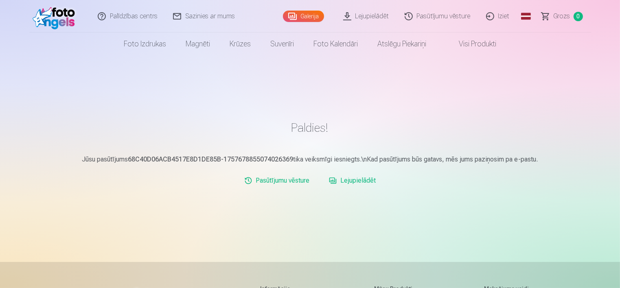
click at [358, 182] on link "Lejupielādēt" at bounding box center [352, 181] width 53 height 16
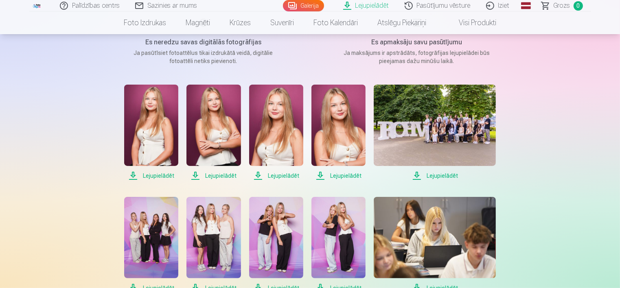
scroll to position [122, 0]
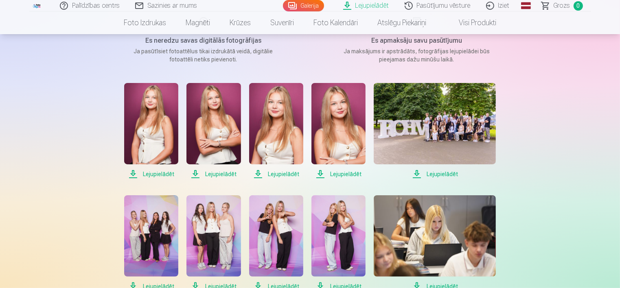
click at [159, 174] on span "Lejupielādēt" at bounding box center [151, 174] width 54 height 10
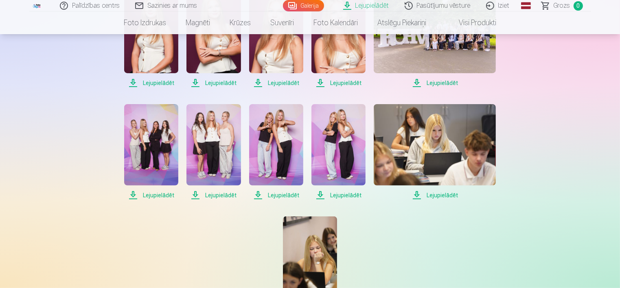
scroll to position [163, 0]
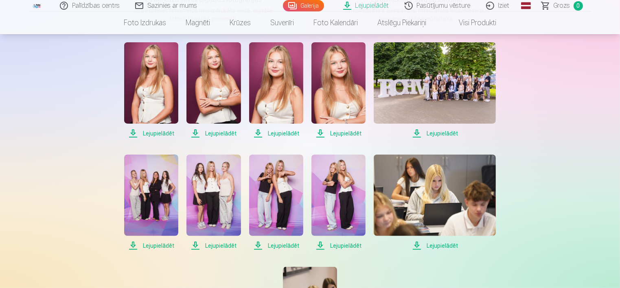
click at [210, 134] on span "Lejupielādēt" at bounding box center [213, 134] width 54 height 10
click at [280, 132] on span "Lejupielādēt" at bounding box center [276, 134] width 54 height 10
click at [344, 133] on span "Lejupielādēt" at bounding box center [339, 134] width 54 height 10
click at [442, 132] on span "Lejupielādēt" at bounding box center [435, 134] width 122 height 10
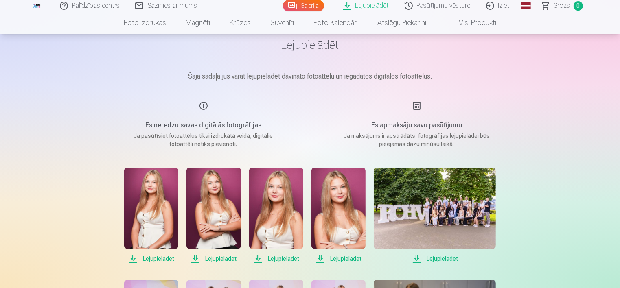
scroll to position [122, 0]
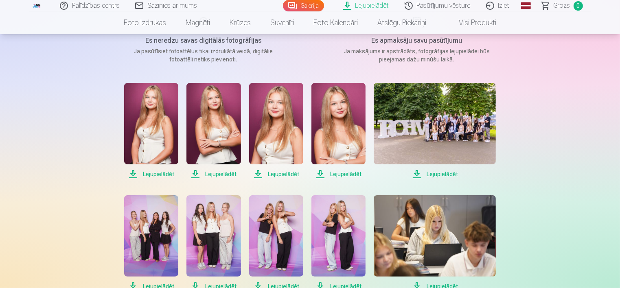
click at [447, 174] on span "Lejupielādēt" at bounding box center [435, 174] width 122 height 10
click at [415, 176] on span "Lejupielādēt" at bounding box center [435, 174] width 122 height 10
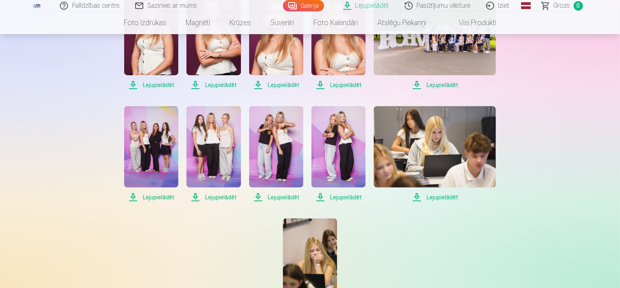
scroll to position [244, 0]
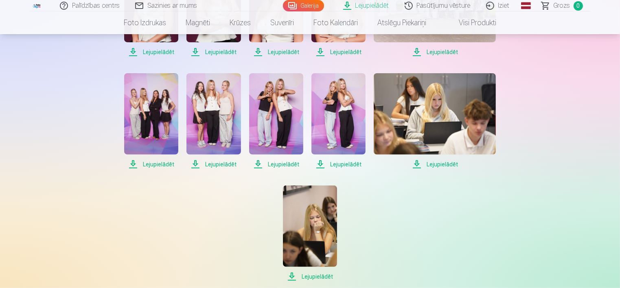
click at [134, 163] on span "Lejupielādēt" at bounding box center [151, 165] width 54 height 10
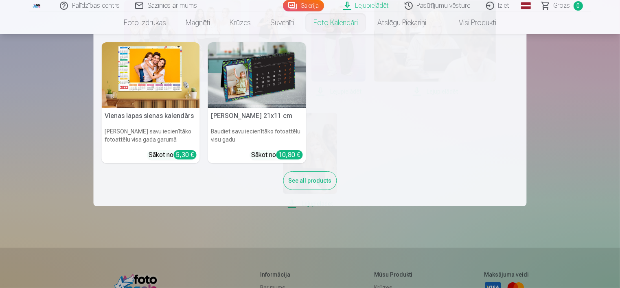
scroll to position [297, 0]
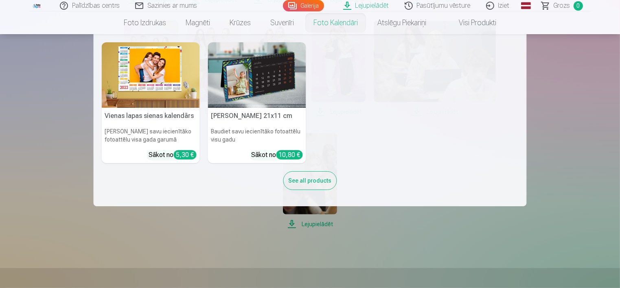
click at [579, 137] on nav "Vienas lapas sienas kalendārs Parādiet savu iecienītāko fotoattēlu visa gada ga…" at bounding box center [310, 120] width 620 height 172
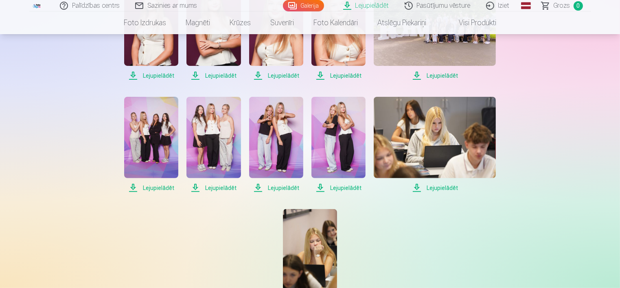
scroll to position [215, 0]
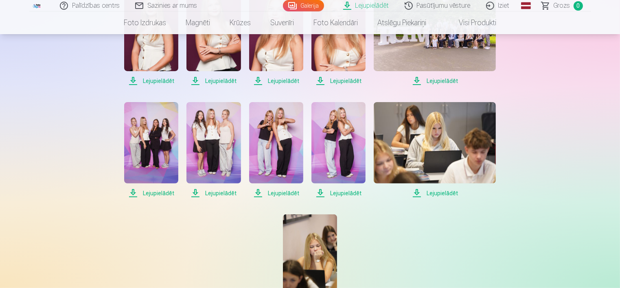
click at [195, 194] on span "Lejupielādēt" at bounding box center [213, 194] width 54 height 10
click at [137, 194] on span "Lejupielādēt" at bounding box center [151, 194] width 54 height 10
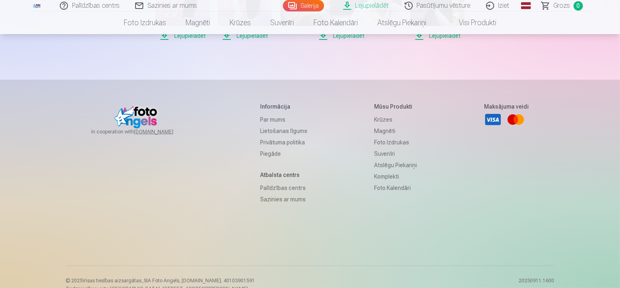
scroll to position [256, 0]
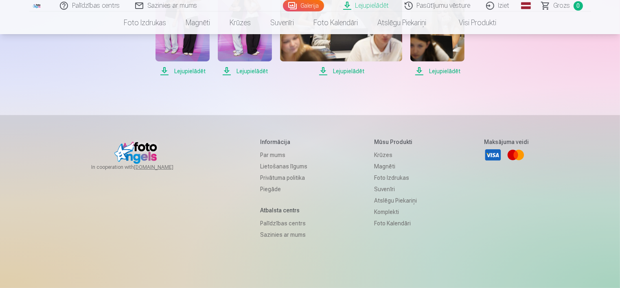
click at [210, 76] on span "Lejupielādēt" at bounding box center [183, 71] width 54 height 10
click at [272, 76] on span "Lejupielādēt" at bounding box center [245, 71] width 54 height 10
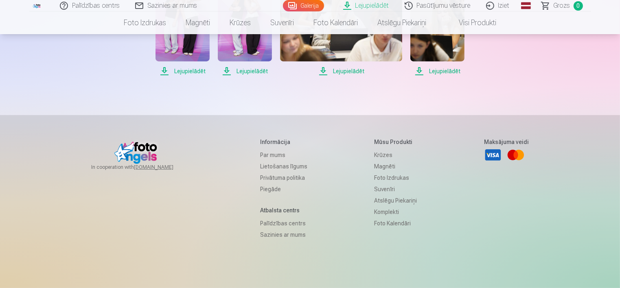
click at [402, 76] on span "Lejupielādēt" at bounding box center [341, 71] width 122 height 10
click at [410, 76] on span "Lejupielādēt" at bounding box center [437, 71] width 54 height 10
click at [367, 76] on div "Lejupielādēt Lejupielādēt Lejupielādēt Lejupielādēt Lejupielādēt Lejupielādēt L…" at bounding box center [310, 12] width 407 height 127
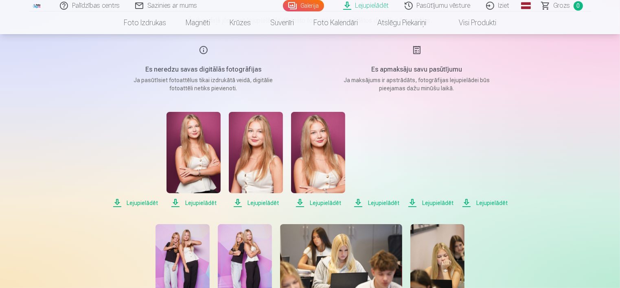
scroll to position [53, 0]
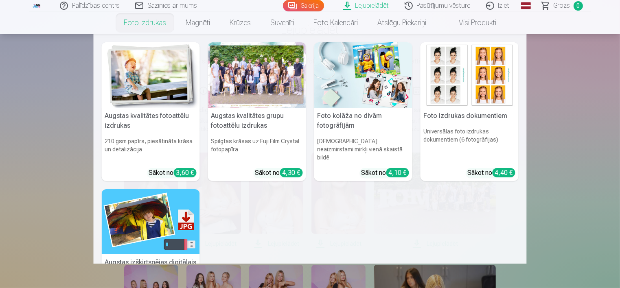
click at [145, 23] on link "Foto izdrukas" at bounding box center [145, 22] width 62 height 23
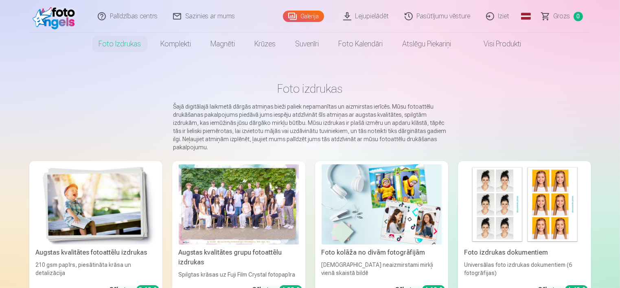
click at [243, 198] on div at bounding box center [239, 205] width 120 height 80
